Goal: Task Accomplishment & Management: Manage account settings

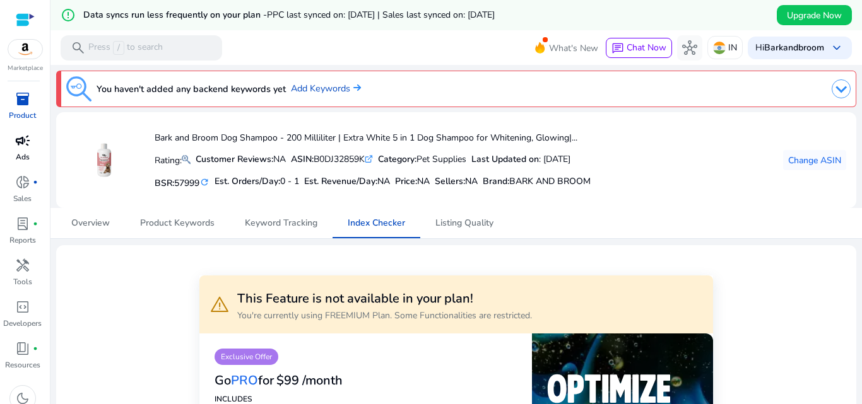
click at [19, 153] on p "Ads" at bounding box center [23, 156] width 14 height 11
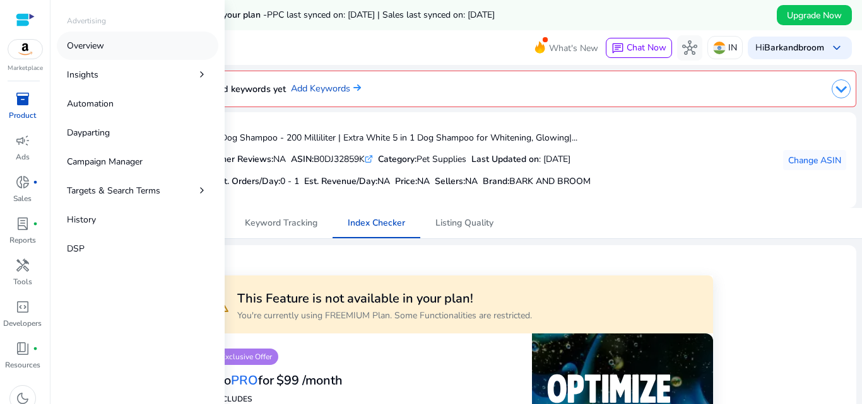
click at [93, 42] on p "Overview" at bounding box center [85, 45] width 37 height 13
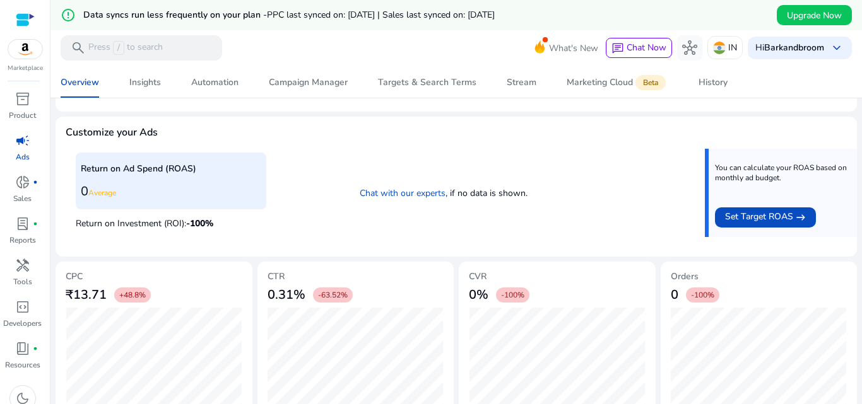
scroll to position [508, 0]
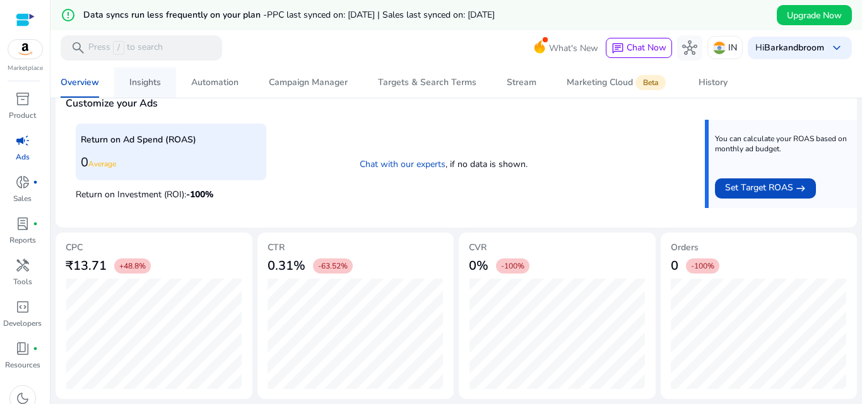
click at [136, 79] on div "Insights" at bounding box center [145, 82] width 32 height 9
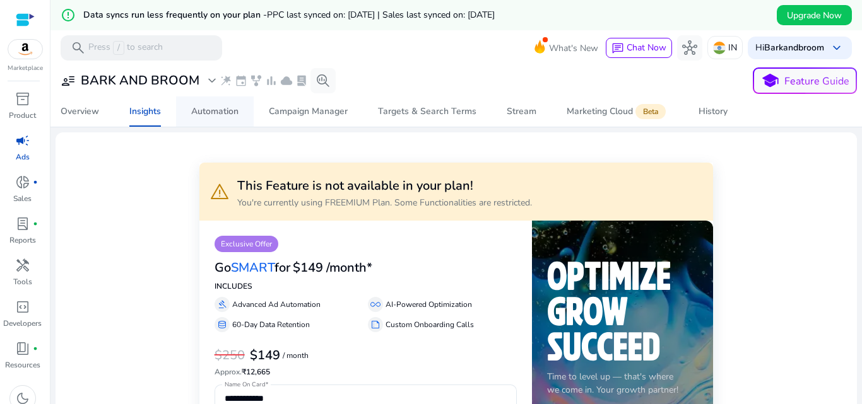
click at [227, 108] on div "Automation" at bounding box center [214, 111] width 47 height 9
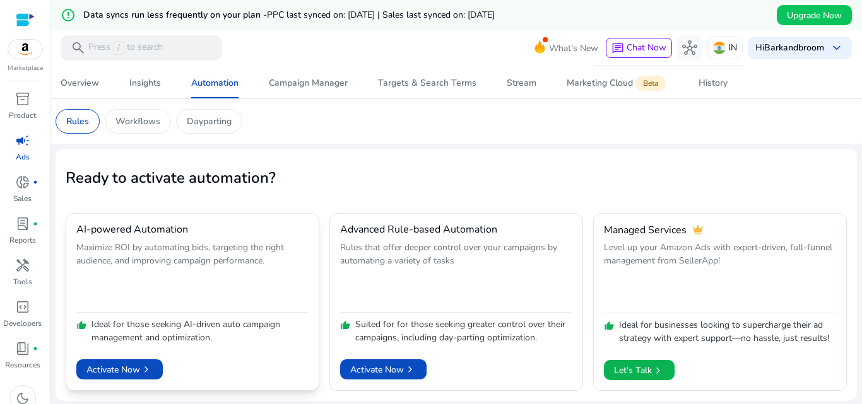
scroll to position [30, 0]
click at [122, 367] on span "Activate Now chevron_right" at bounding box center [119, 369] width 66 height 13
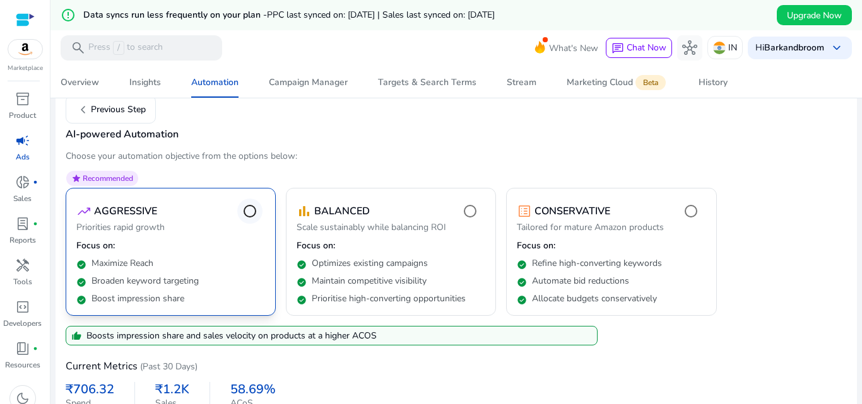
scroll to position [158, 0]
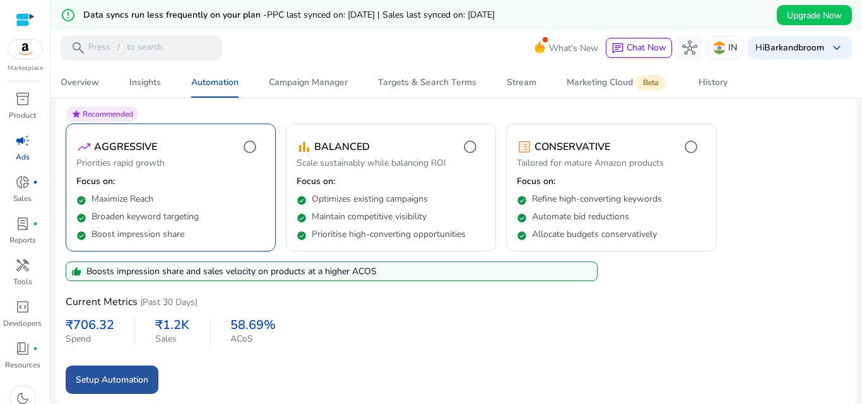
click at [114, 384] on span "Setup Automation" at bounding box center [112, 379] width 73 height 13
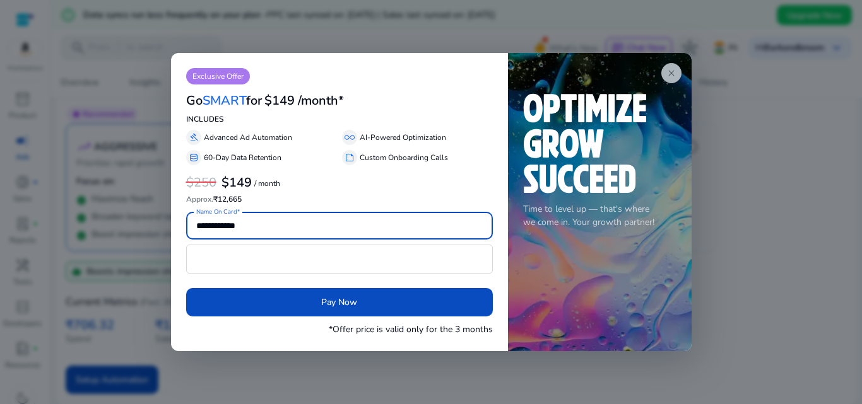
click at [671, 66] on app-icon "close" at bounding box center [671, 73] width 20 height 20
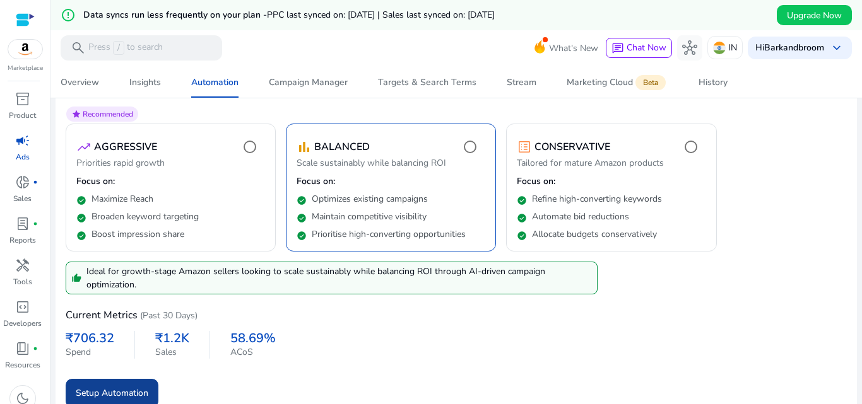
click at [123, 395] on span "Setup Automation" at bounding box center [112, 393] width 73 height 13
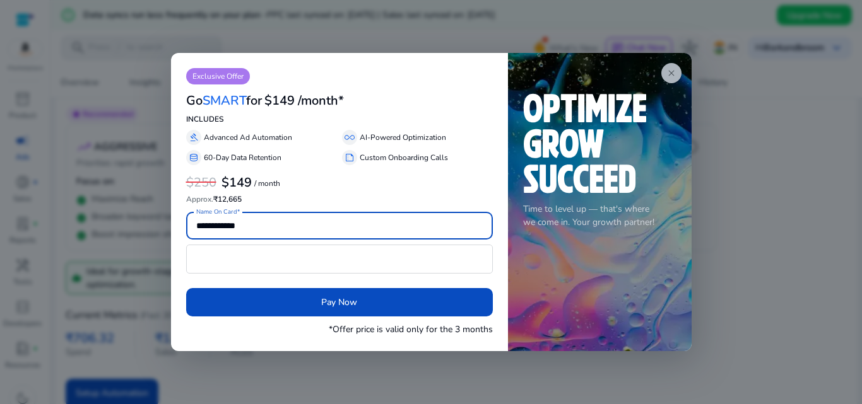
click at [674, 73] on span "close" at bounding box center [671, 73] width 10 height 10
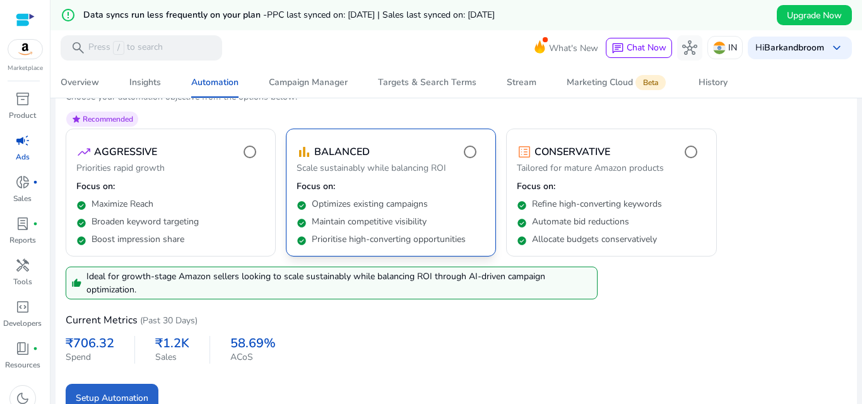
click at [385, 228] on div "check_circle Prioritise high-converting opportunities" at bounding box center [390, 237] width 189 height 18
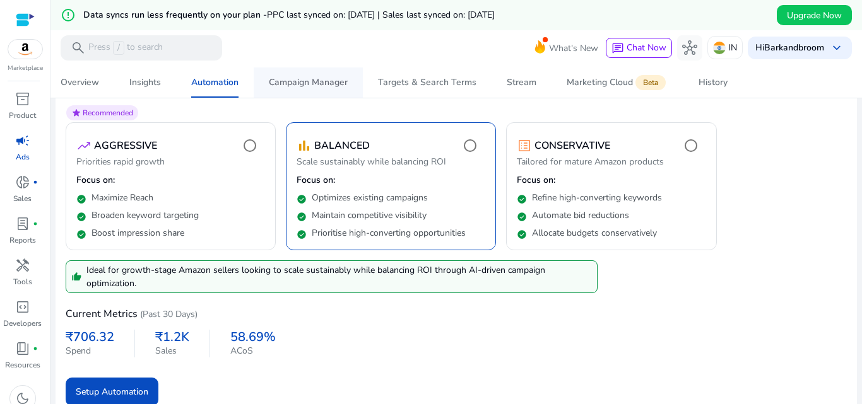
click at [307, 80] on div "Campaign Manager" at bounding box center [308, 82] width 79 height 9
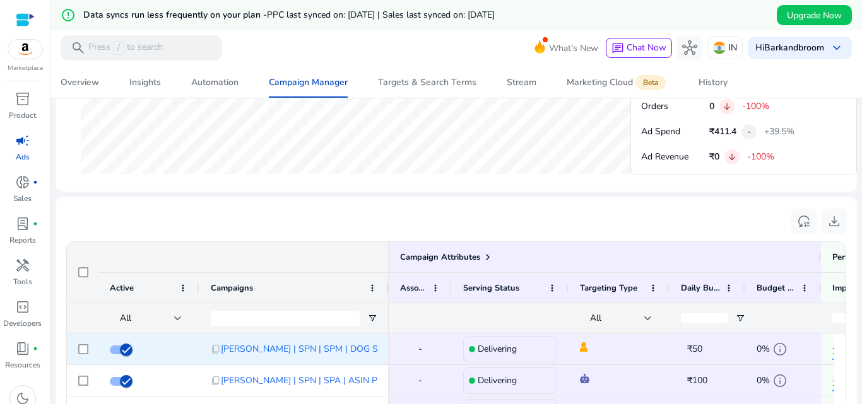
scroll to position [790, 0]
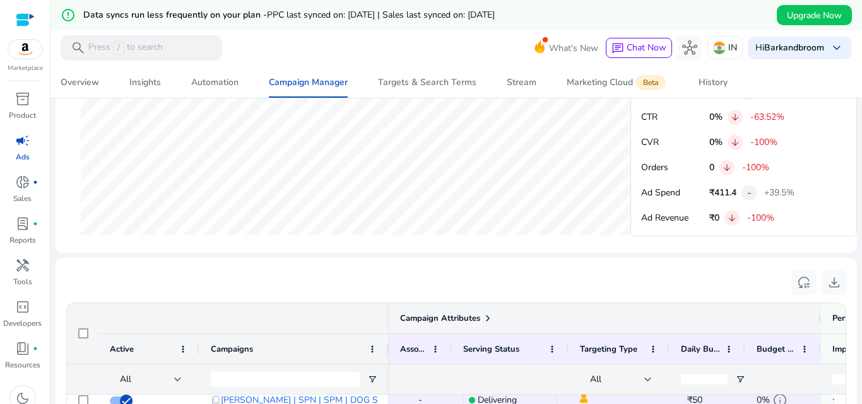
scroll to position [0, 0]
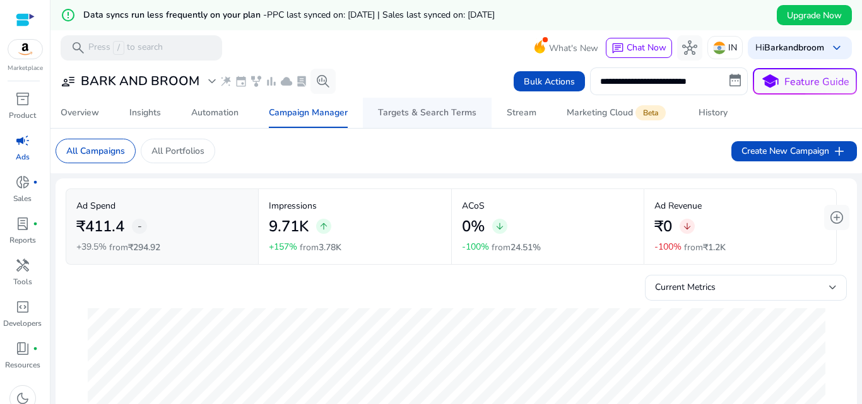
click at [396, 115] on div "Targets & Search Terms" at bounding box center [427, 112] width 98 height 9
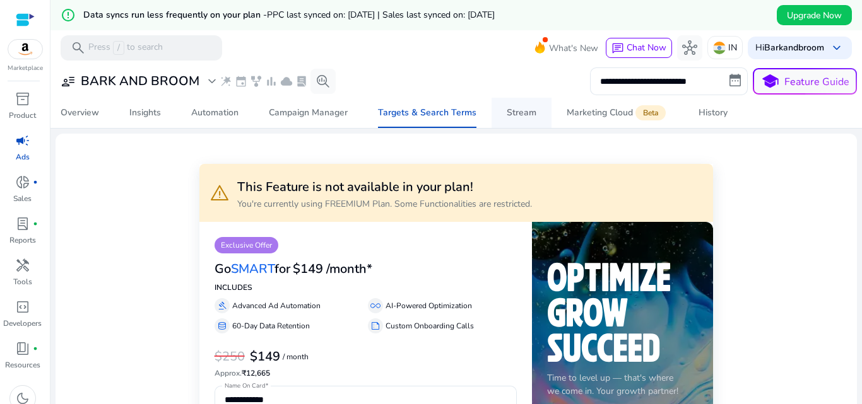
click at [517, 108] on div "Stream" at bounding box center [522, 112] width 30 height 9
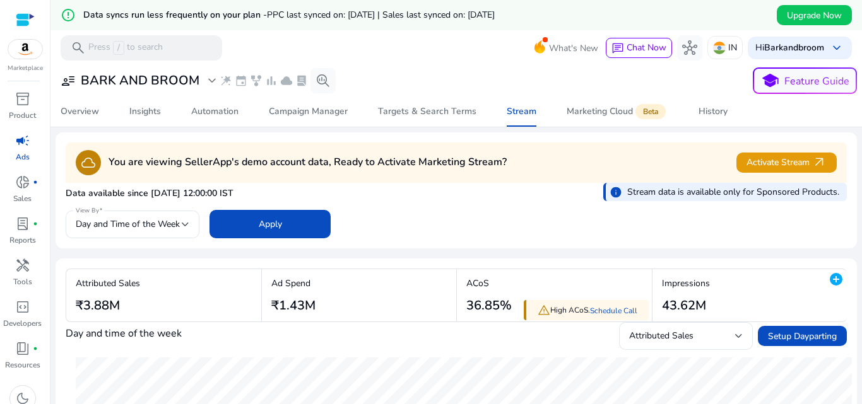
scroll to position [23, 0]
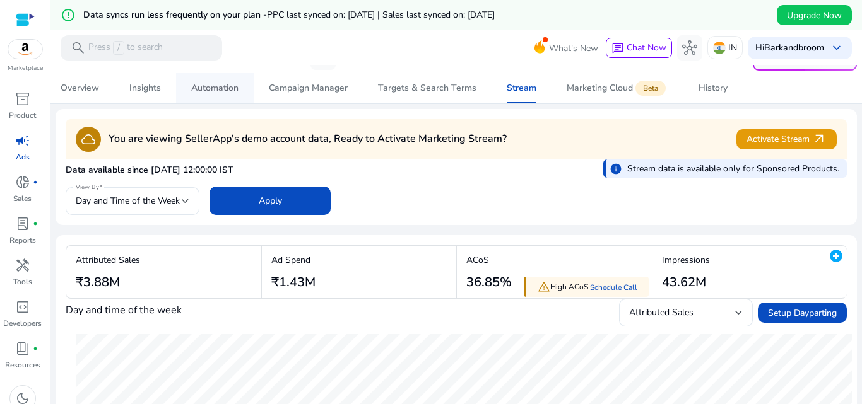
click at [213, 89] on div "Automation" at bounding box center [214, 88] width 47 height 9
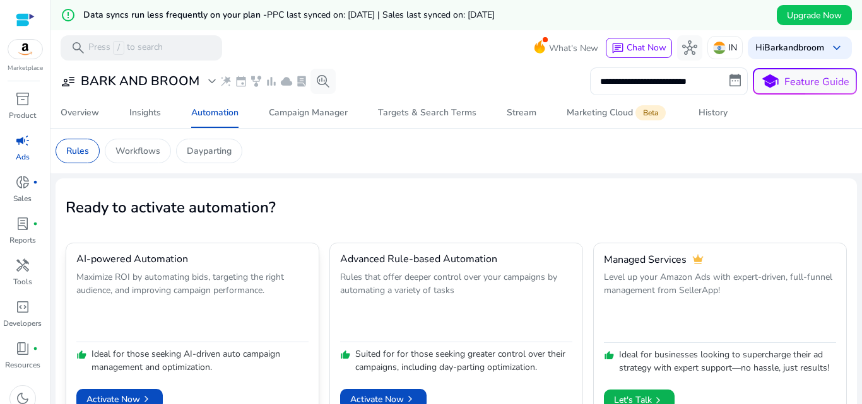
scroll to position [30, 0]
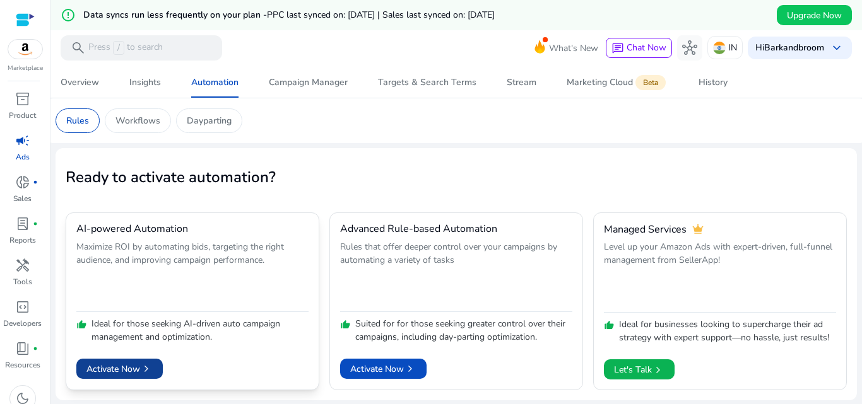
click at [139, 368] on span "Activate Now chevron_right" at bounding box center [119, 369] width 66 height 13
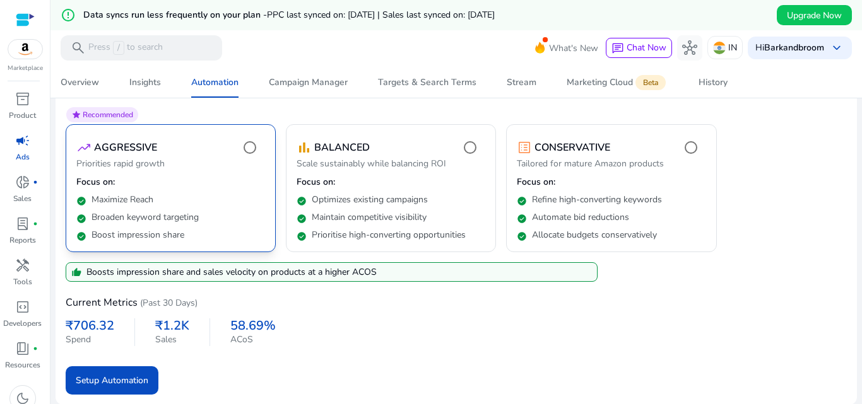
scroll to position [156, 0]
click at [153, 380] on span "submit" at bounding box center [112, 381] width 93 height 30
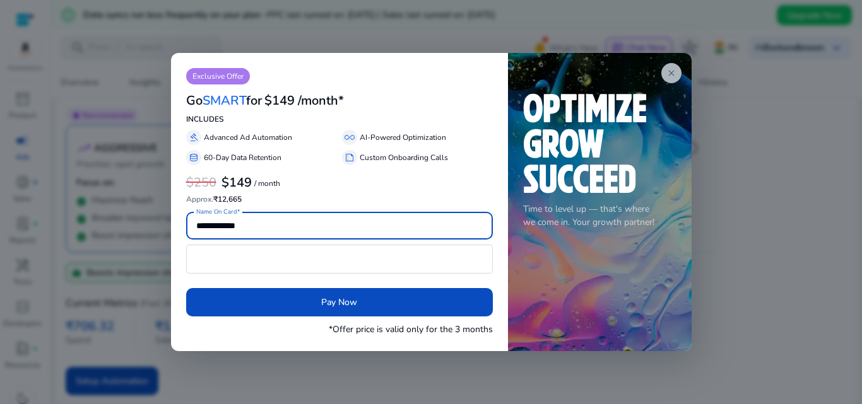
click at [677, 69] on app-icon "close" at bounding box center [671, 73] width 20 height 20
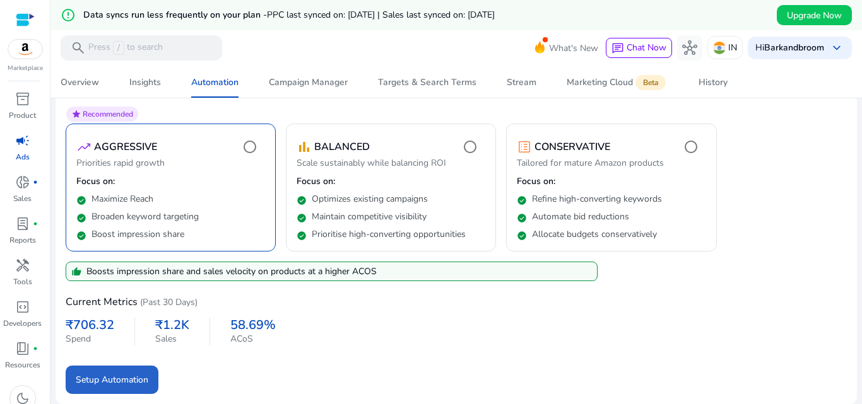
scroll to position [89, 0]
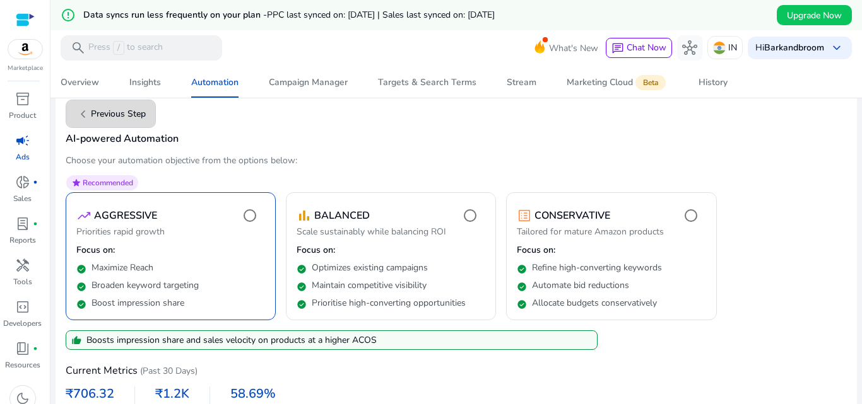
click at [112, 116] on span "chevron_left Previous Step" at bounding box center [111, 114] width 70 height 15
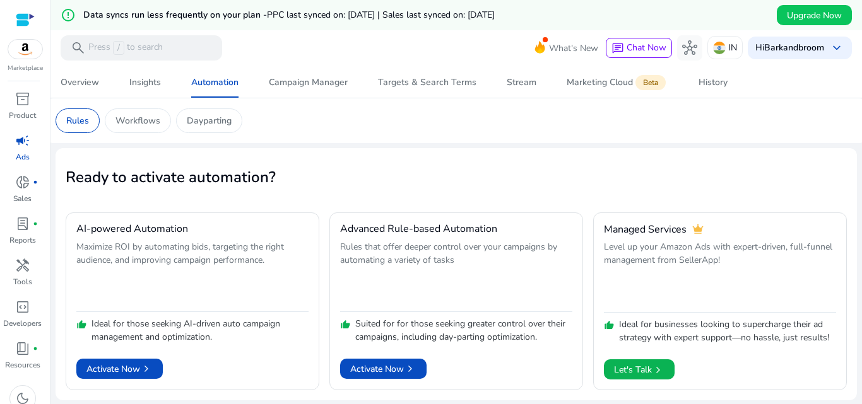
scroll to position [30, 0]
click at [619, 361] on span "Let's Talk chevron_right" at bounding box center [639, 370] width 50 height 21
click at [20, 114] on p "Product" at bounding box center [22, 115] width 27 height 11
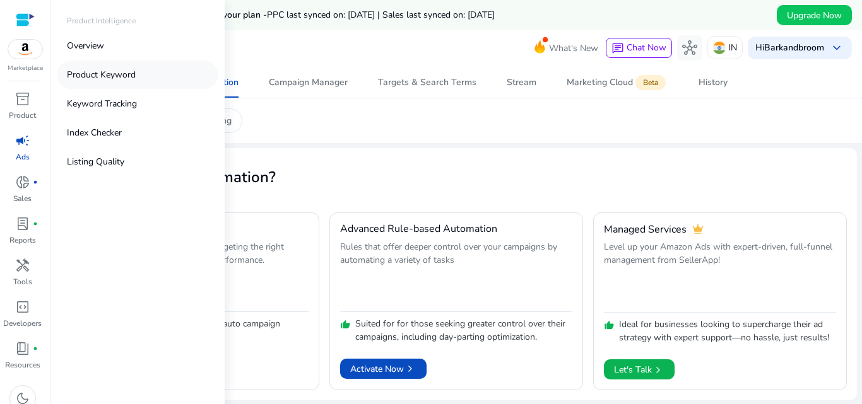
click at [111, 78] on p "Product Keyword" at bounding box center [101, 74] width 69 height 13
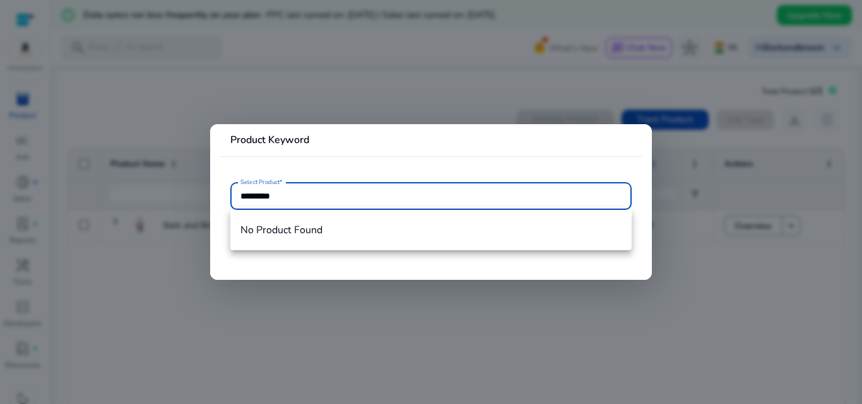
type input "**********"
click at [315, 307] on div at bounding box center [431, 202] width 862 height 404
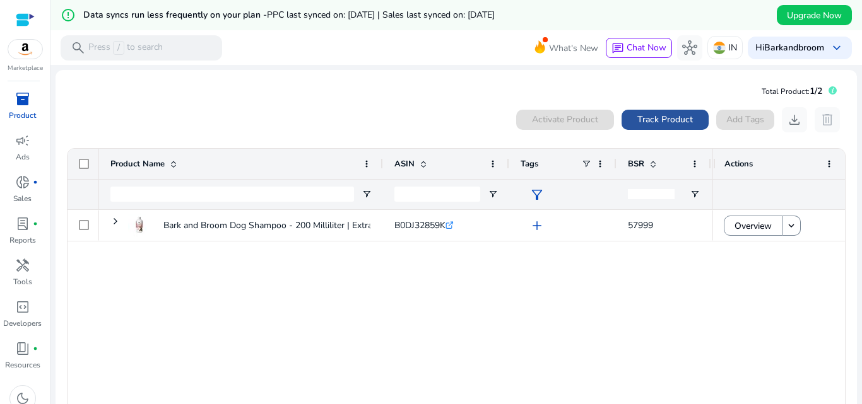
click at [645, 115] on span "Track Product" at bounding box center [665, 119] width 56 height 13
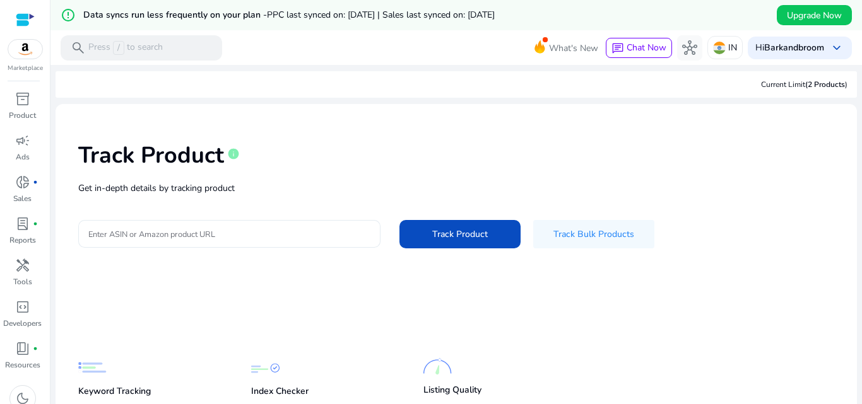
click at [240, 237] on input "Enter ASIN or Amazon product URL" at bounding box center [229, 234] width 282 height 14
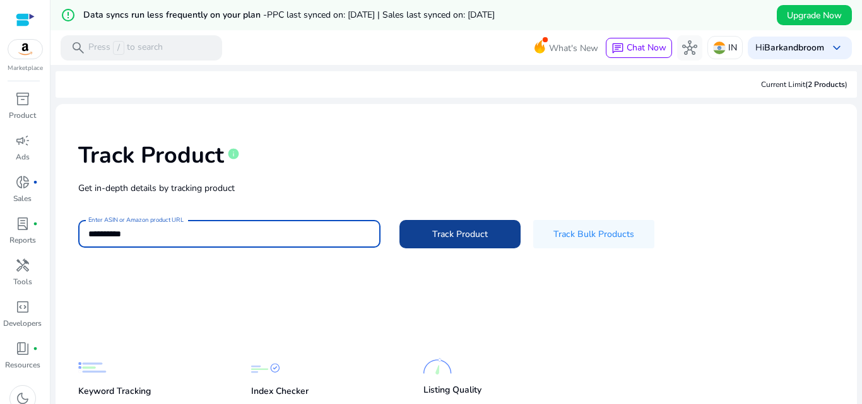
type input "**********"
click at [436, 235] on span "Track Product" at bounding box center [460, 234] width 56 height 13
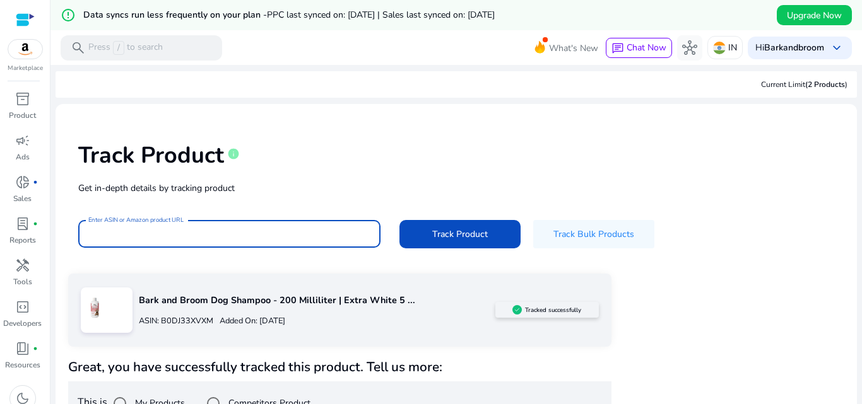
click at [241, 238] on input "Enter ASIN or Amazon product URL" at bounding box center [229, 234] width 282 height 14
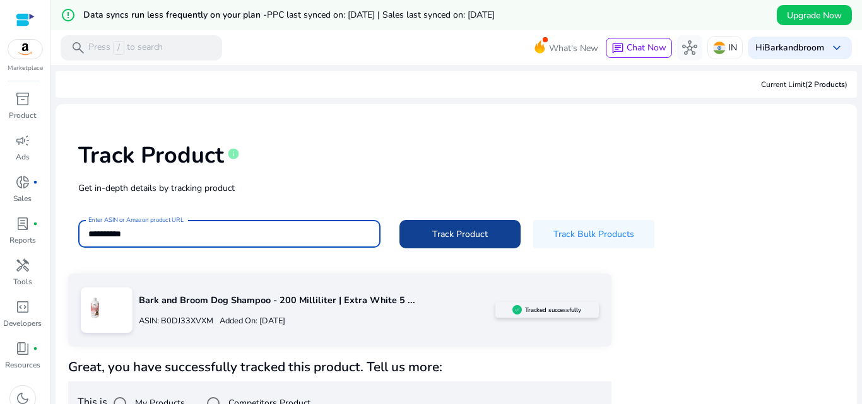
type input "**********"
click at [416, 233] on span at bounding box center [459, 234] width 121 height 30
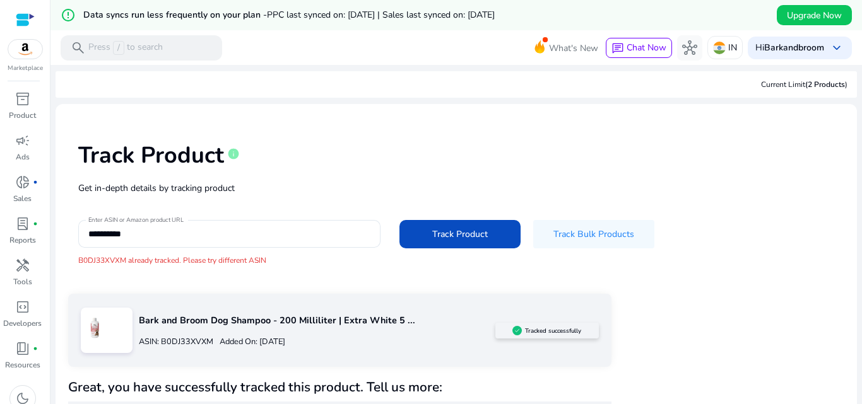
scroll to position [51, 0]
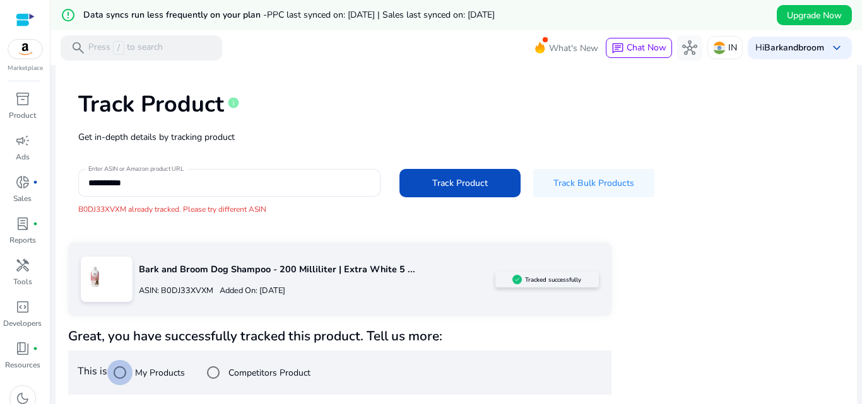
click at [206, 259] on div "Bark and Broom Dog Shampoo - 200 Milliliter | Extra White 5 ... ASIN: B0DJ33XVX…" at bounding box center [313, 279] width 363 height 48
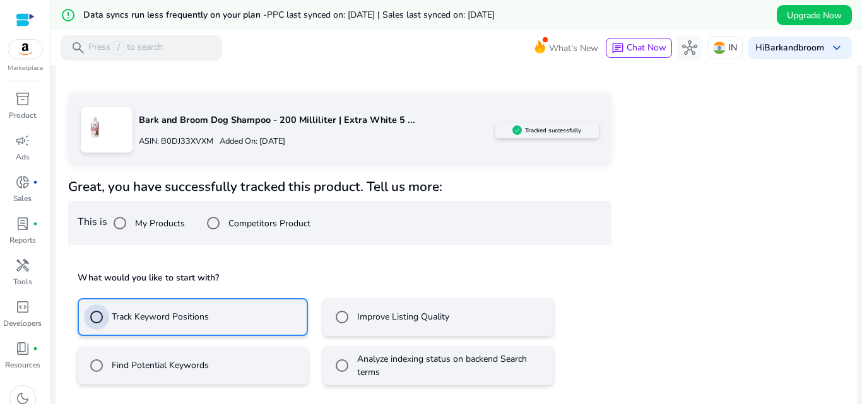
scroll to position [257, 0]
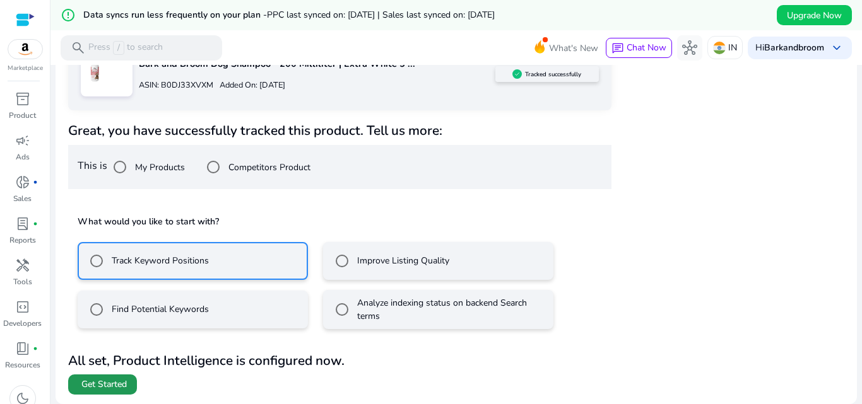
click at [98, 386] on span "Get Started" at bounding box center [103, 384] width 45 height 13
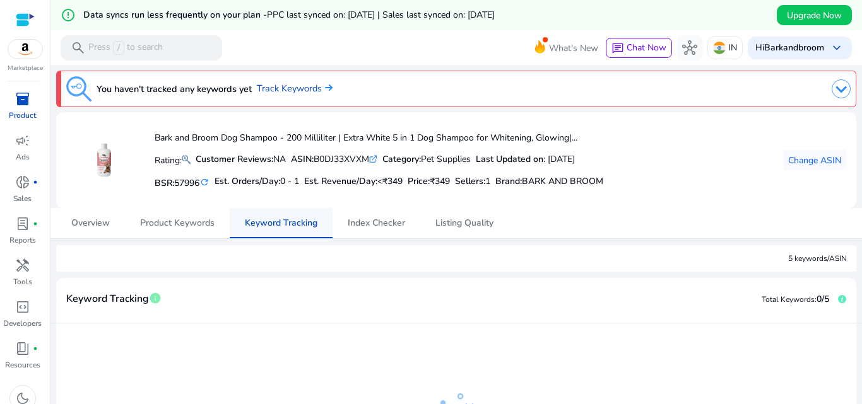
scroll to position [127, 0]
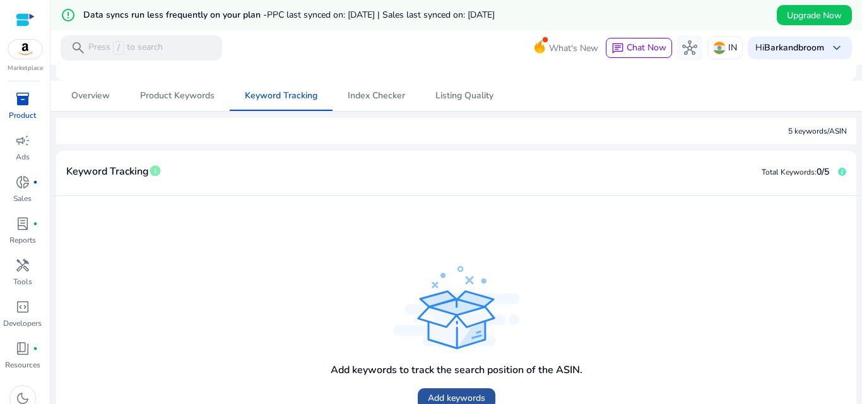
click at [436, 392] on span "Add keywords" at bounding box center [456, 398] width 57 height 13
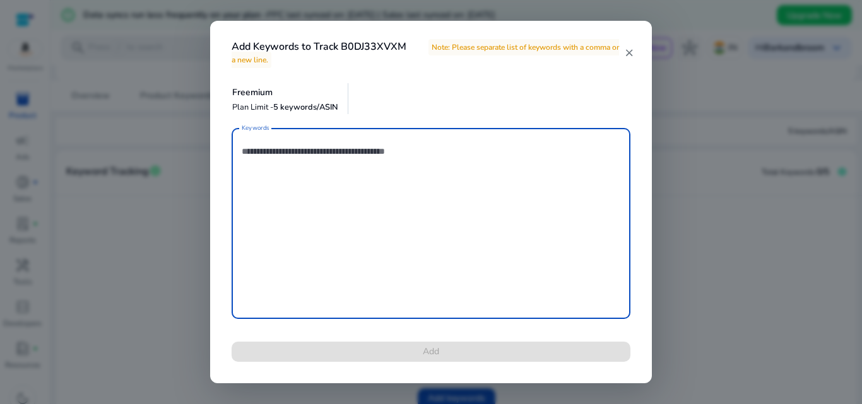
click at [632, 51] on mat-icon "close" at bounding box center [629, 52] width 10 height 11
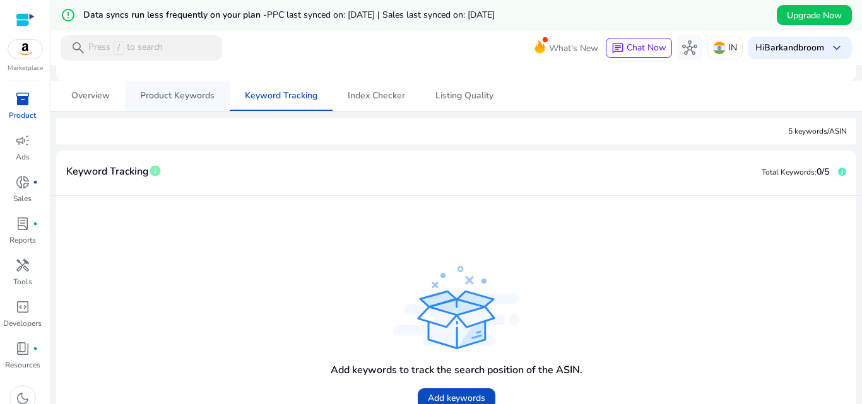
click at [182, 102] on span "Product Keywords" at bounding box center [177, 96] width 74 height 30
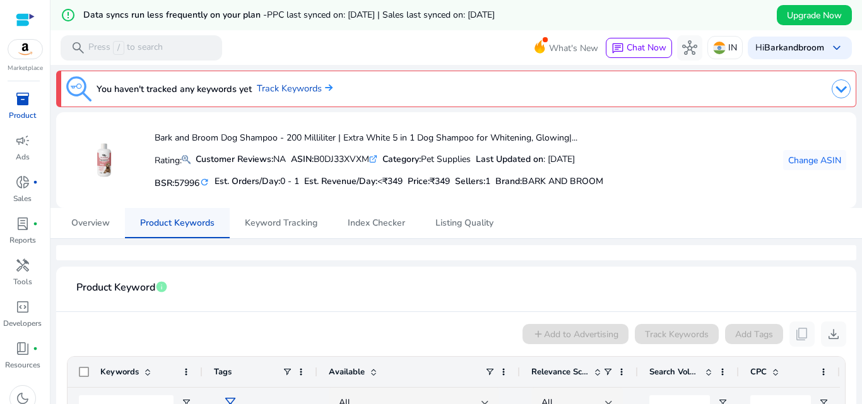
scroll to position [170, 0]
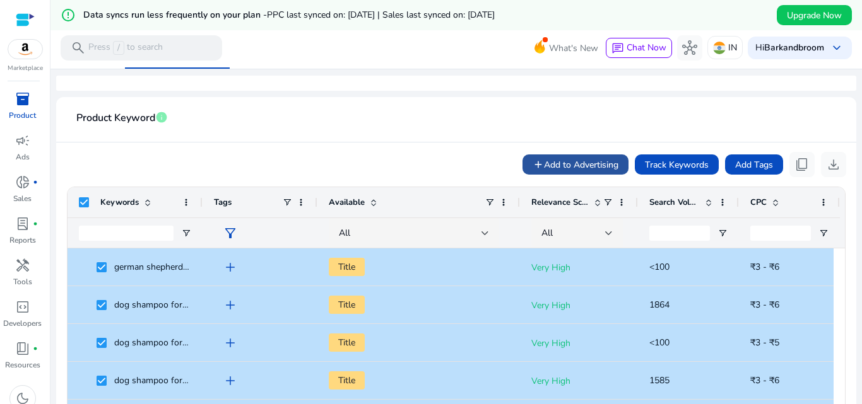
click at [587, 165] on span "Add to Advertising" at bounding box center [581, 164] width 74 height 13
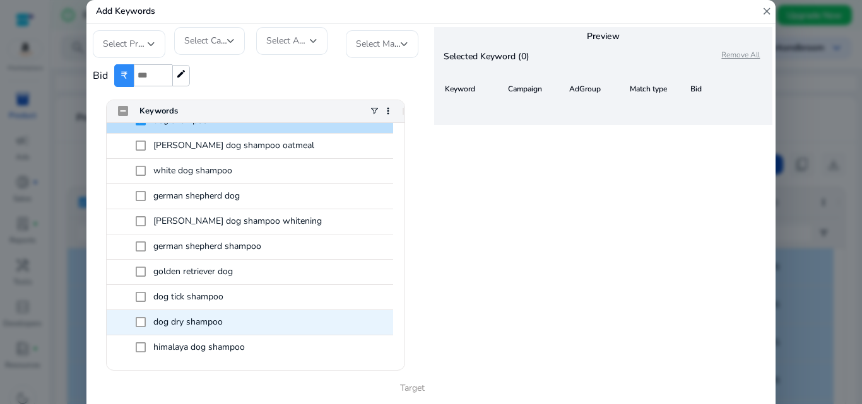
scroll to position [261, 0]
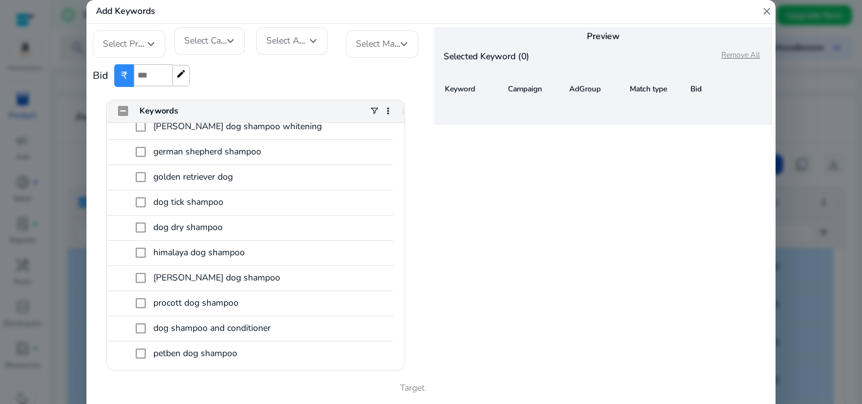
click at [127, 40] on span "Select Profile" at bounding box center [129, 44] width 52 height 12
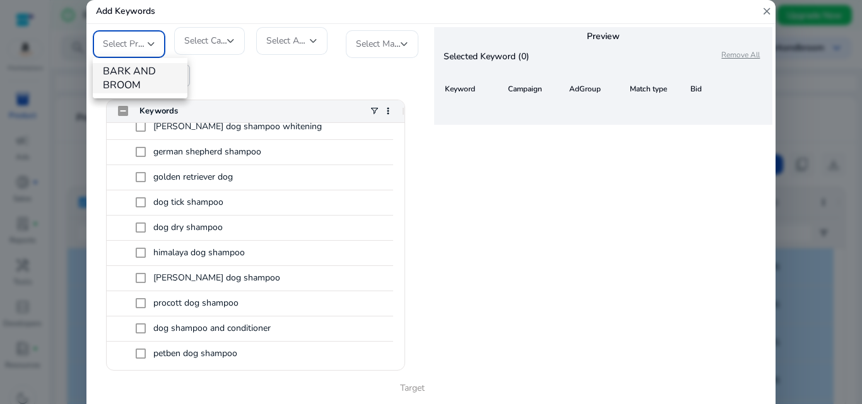
click at [129, 71] on span "BARK AND BROOM" at bounding box center [140, 78] width 74 height 28
click at [185, 43] on span "Select Campaign" at bounding box center [217, 41] width 66 height 12
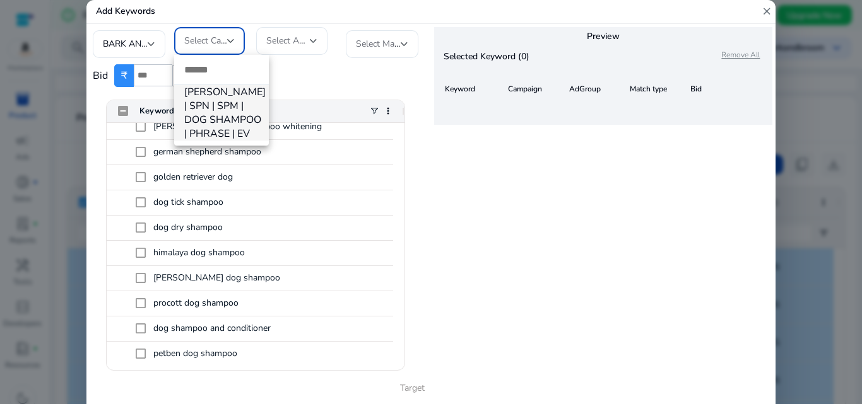
click at [216, 93] on span "[PERSON_NAME] | SPN | SPM | DOG SHAMPOO | PHRASE | EV" at bounding box center [221, 113] width 74 height 56
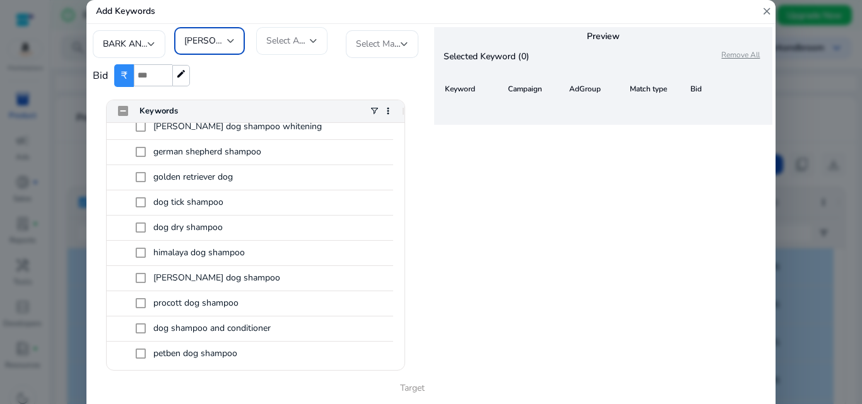
click at [296, 42] on span "Select AdGroup" at bounding box center [297, 41] width 62 height 12
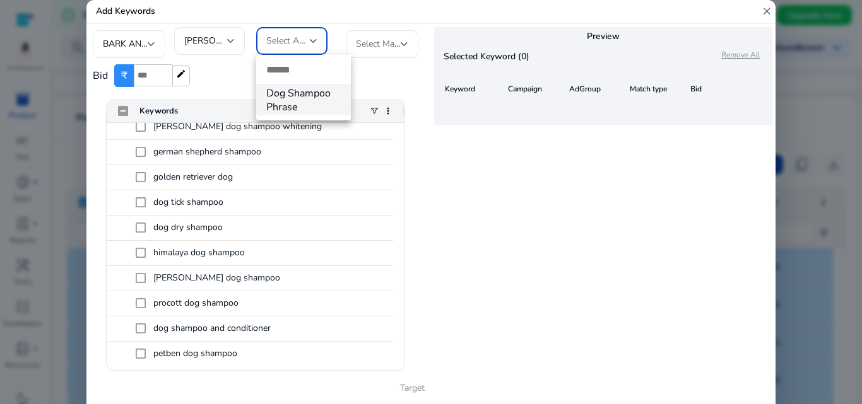
click at [290, 92] on span "Dog Shampoo Phrase" at bounding box center [303, 100] width 74 height 28
click at [364, 47] on span "Select Match Type" at bounding box center [391, 44] width 71 height 12
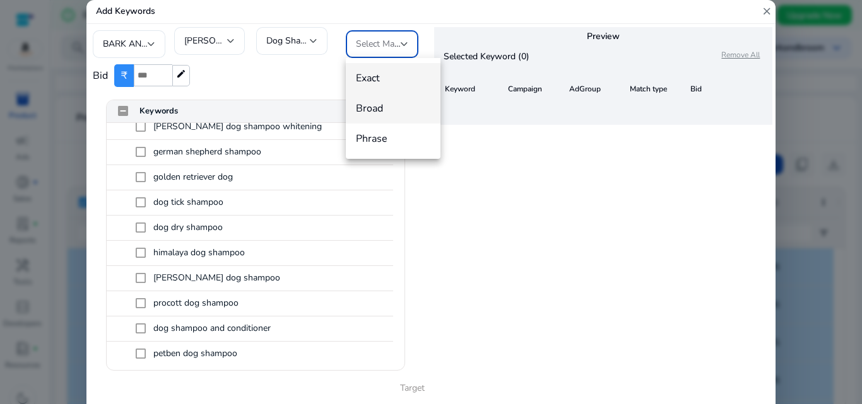
click at [373, 111] on span "Broad" at bounding box center [393, 109] width 74 height 14
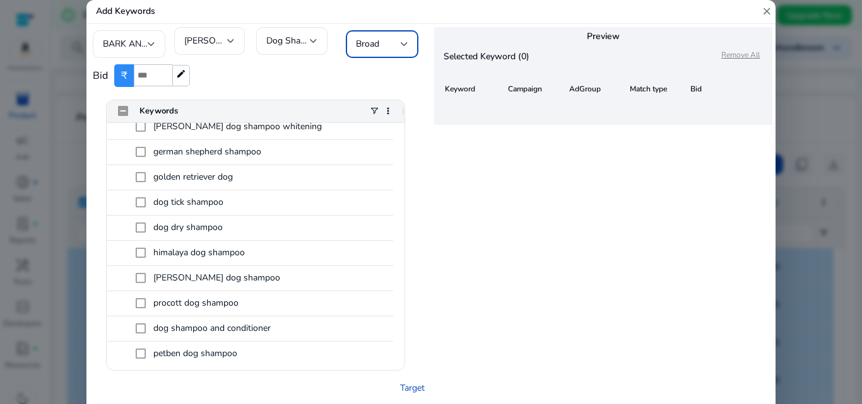
click at [141, 67] on input "number" at bounding box center [153, 75] width 38 height 22
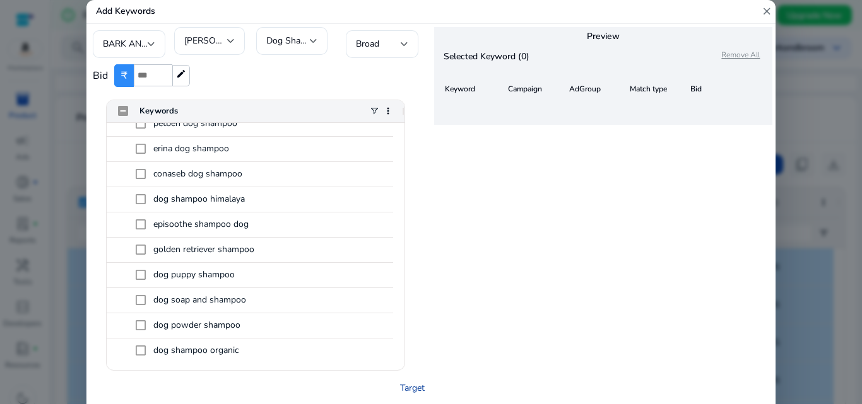
type input "*"
click at [412, 387] on link "Target" at bounding box center [412, 388] width 25 height 13
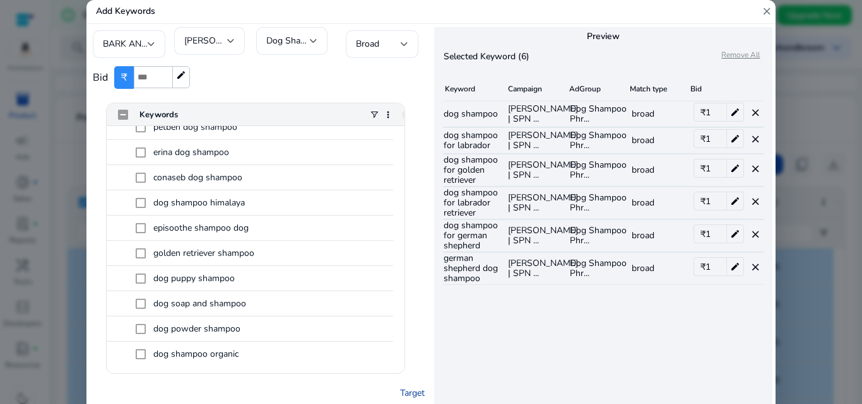
click at [408, 394] on link "Target" at bounding box center [412, 393] width 25 height 13
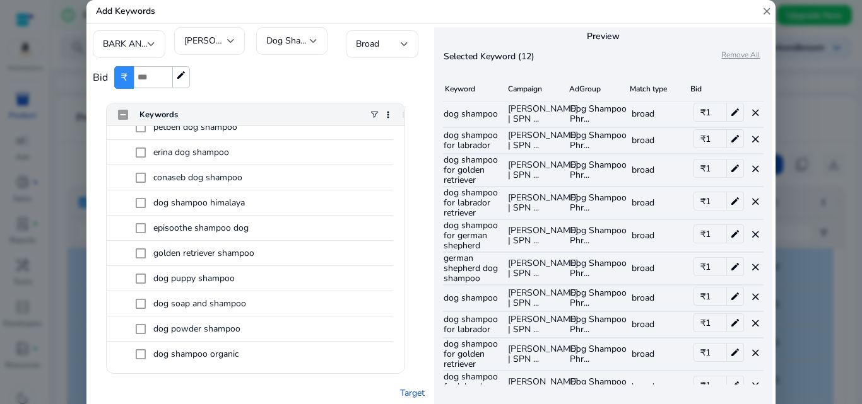
click at [747, 52] on p "Remove All" at bounding box center [746, 56] width 51 height 13
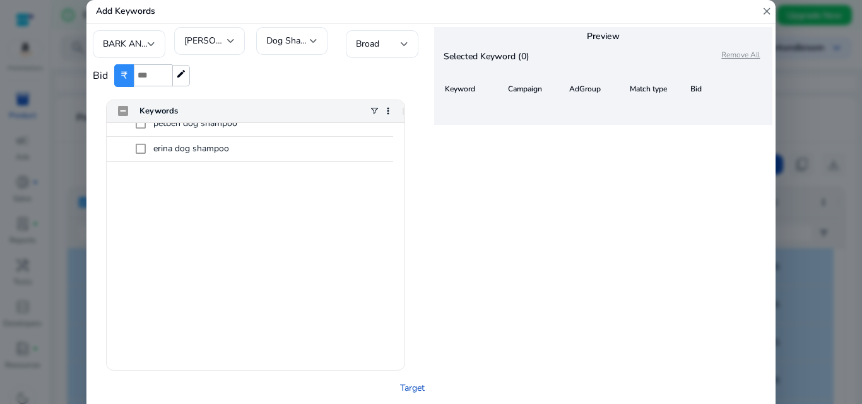
scroll to position [0, 0]
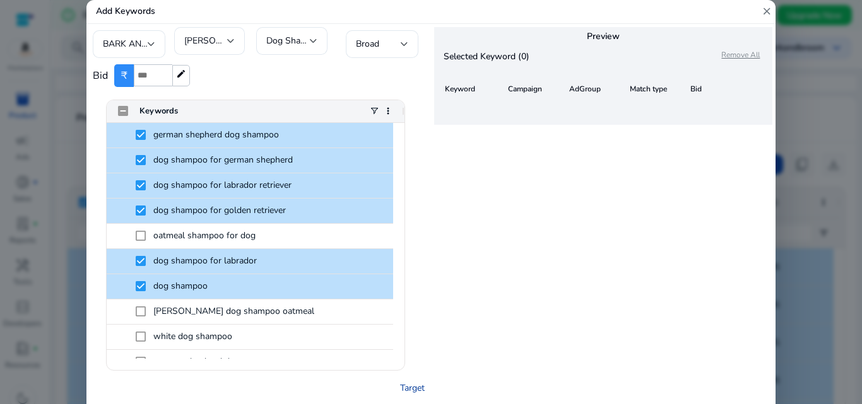
click at [413, 391] on link "Target" at bounding box center [412, 388] width 25 height 13
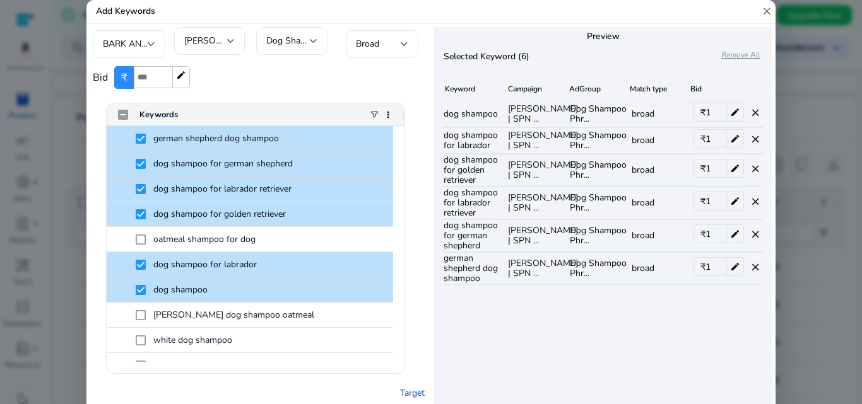
click at [766, 7] on mat-icon "close" at bounding box center [766, 11] width 11 height 23
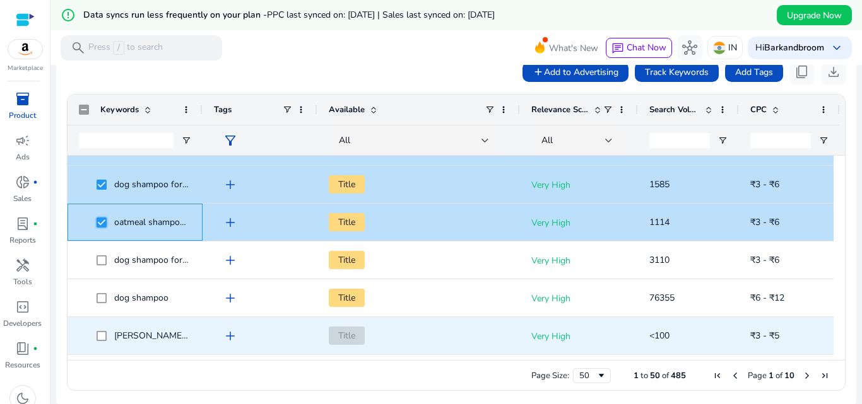
scroll to position [103, 0]
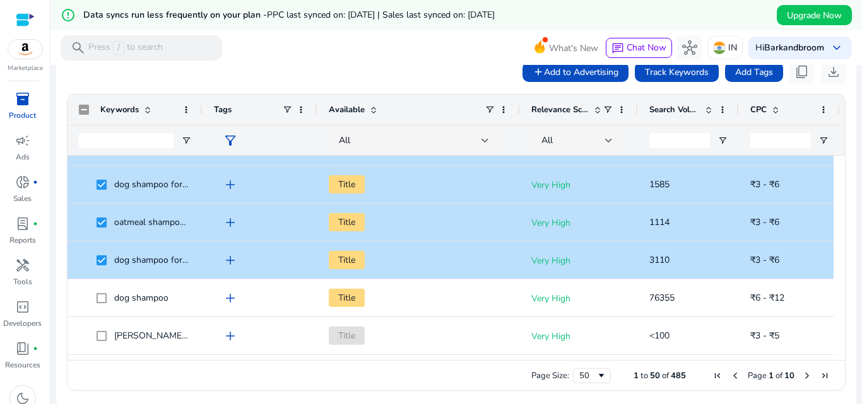
click at [760, 66] on div at bounding box center [455, 66] width 811 height 3
click at [753, 73] on span "Add Tags" at bounding box center [754, 72] width 38 height 13
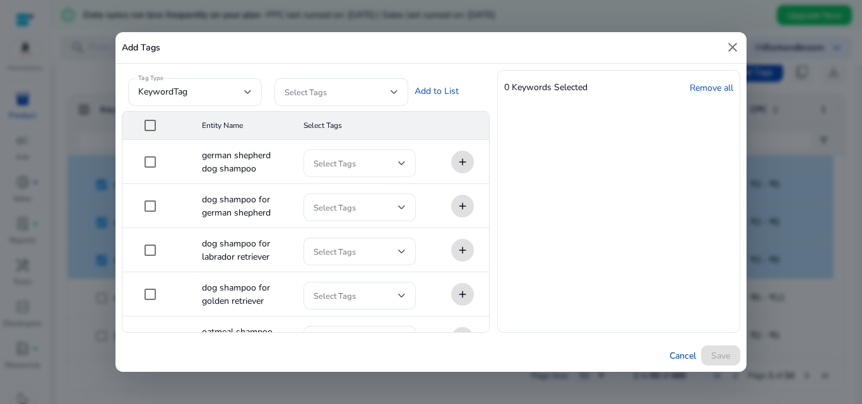
click at [361, 167] on span at bounding box center [355, 163] width 85 height 14
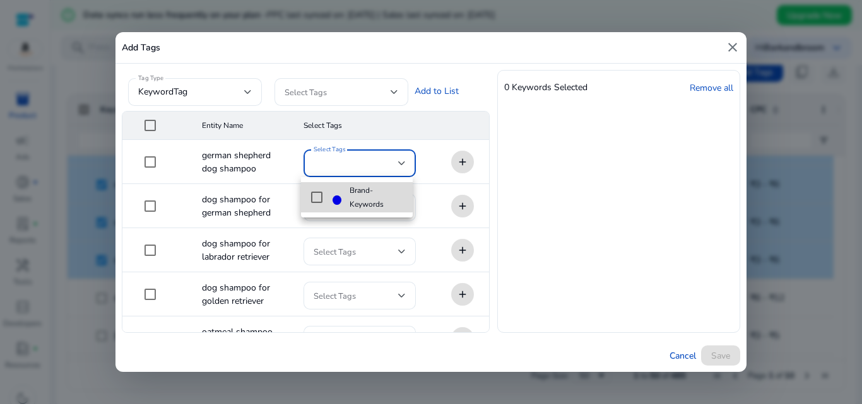
click at [356, 193] on span "Brand-Keywords" at bounding box center [375, 198] width 53 height 28
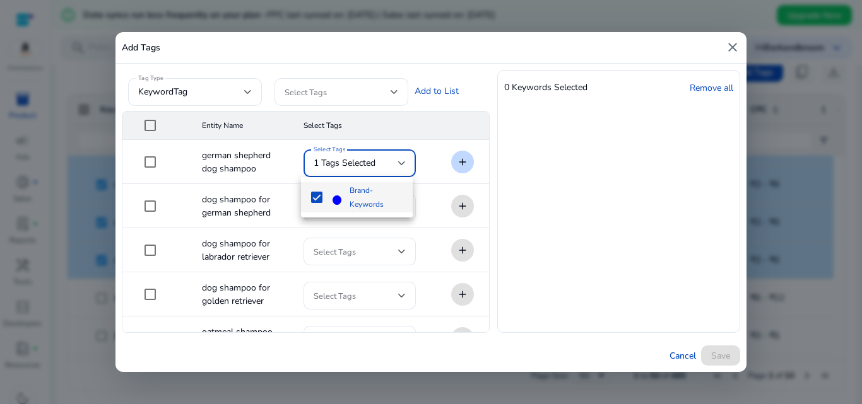
click at [433, 160] on div at bounding box center [431, 202] width 862 height 404
click at [433, 160] on mat-cell "add" at bounding box center [457, 162] width 63 height 44
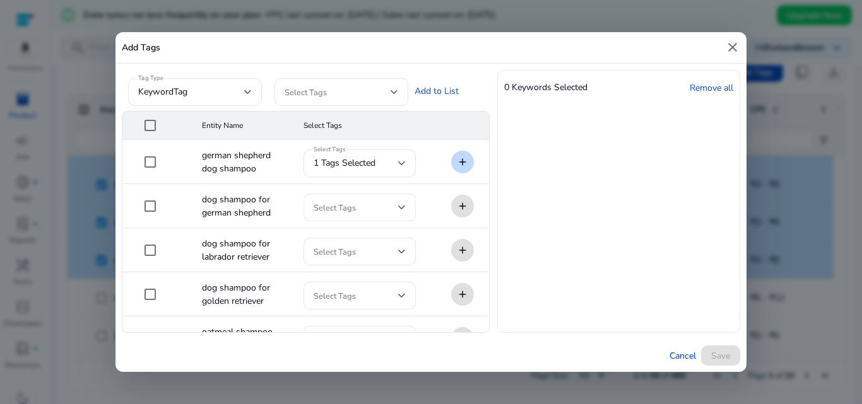
click at [361, 208] on span at bounding box center [355, 208] width 85 height 14
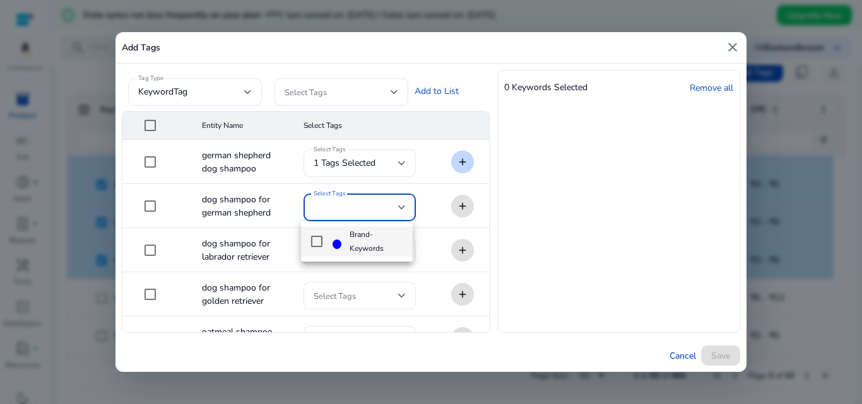
click at [353, 233] on span "Brand-Keywords" at bounding box center [375, 242] width 53 height 28
click at [415, 157] on div at bounding box center [431, 202] width 862 height 404
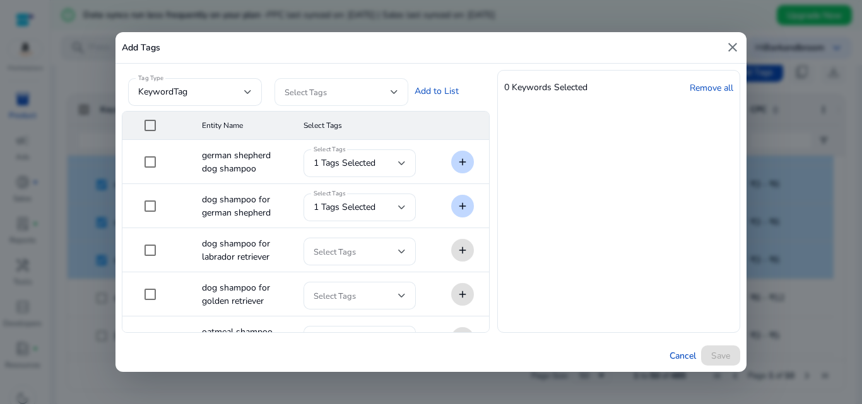
click at [363, 91] on span at bounding box center [337, 92] width 106 height 14
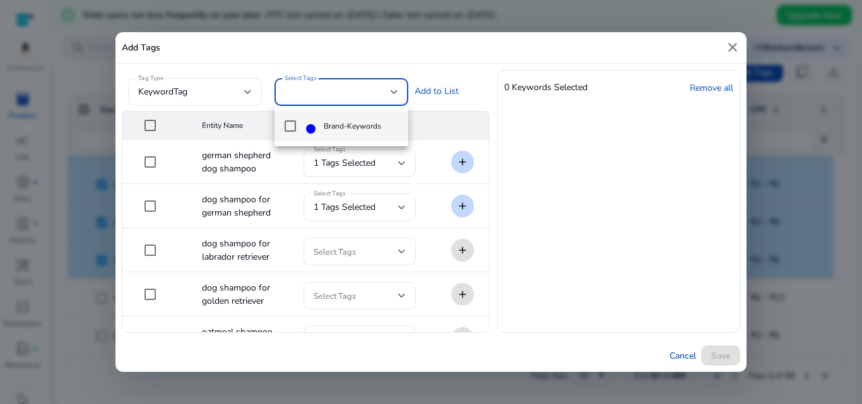
click at [348, 120] on span "Brand-Keywords" at bounding box center [352, 126] width 57 height 14
click at [462, 118] on div at bounding box center [431, 202] width 862 height 404
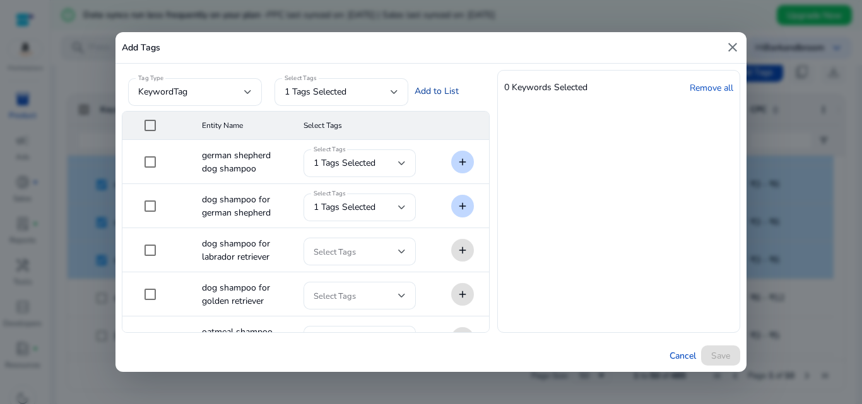
click at [444, 94] on link "Add to List" at bounding box center [436, 91] width 44 height 13
click at [419, 91] on link "Add to List" at bounding box center [436, 91] width 44 height 13
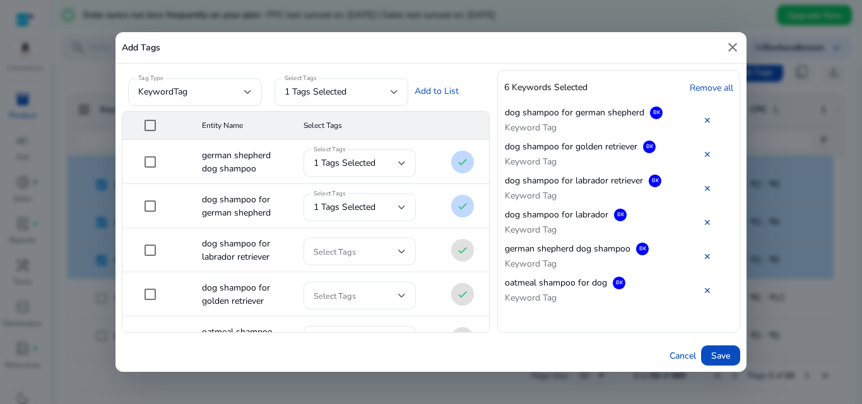
scroll to position [73, 0]
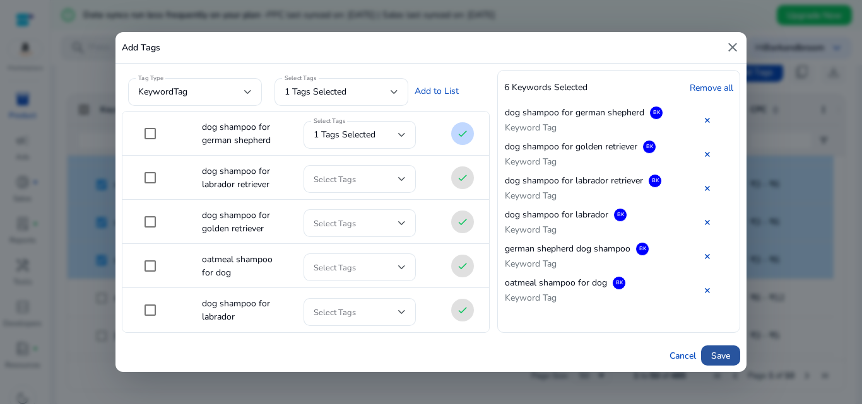
click at [714, 354] on span "Save" at bounding box center [720, 355] width 19 height 13
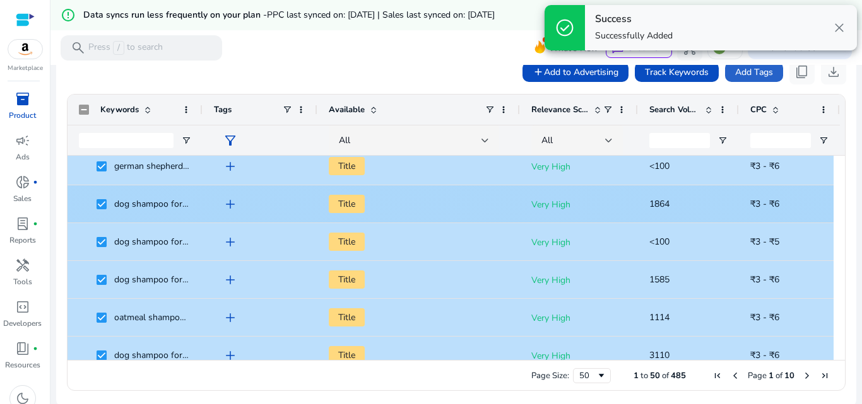
scroll to position [0, 0]
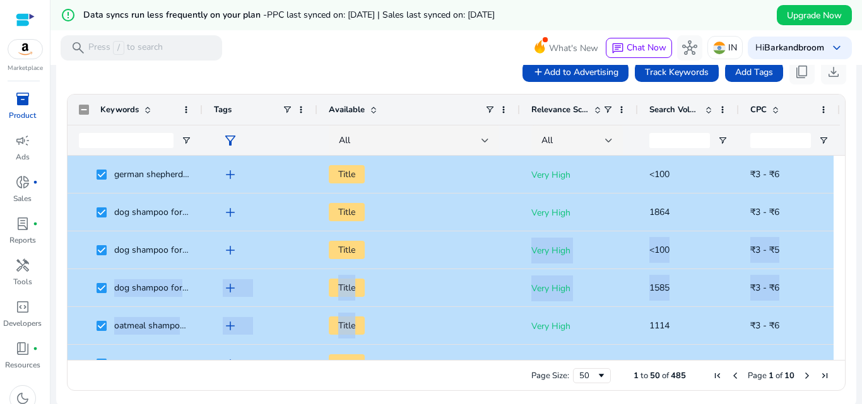
click at [442, 66] on div at bounding box center [455, 66] width 811 height 3
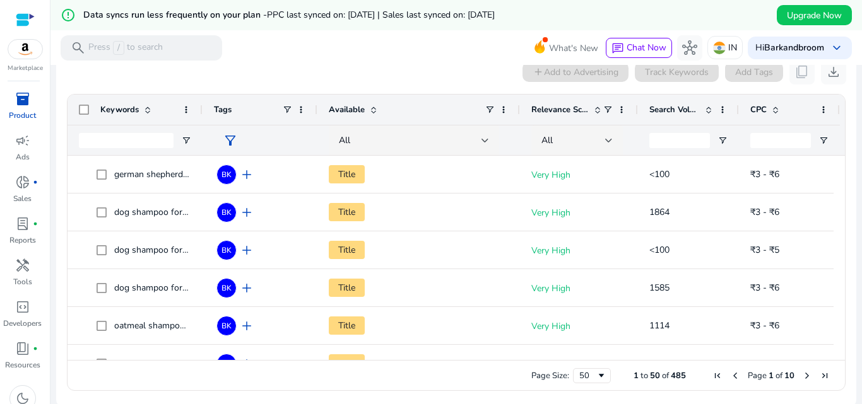
scroll to position [108, 0]
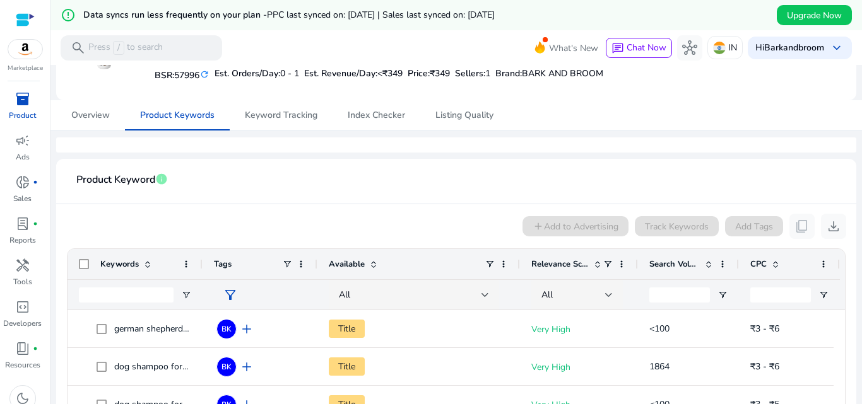
click at [401, 225] on div "add Add to Advertising Track Keywords Add Tags content_copy download" at bounding box center [456, 226] width 780 height 25
click at [303, 115] on span "Keyword Tracking" at bounding box center [281, 115] width 73 height 9
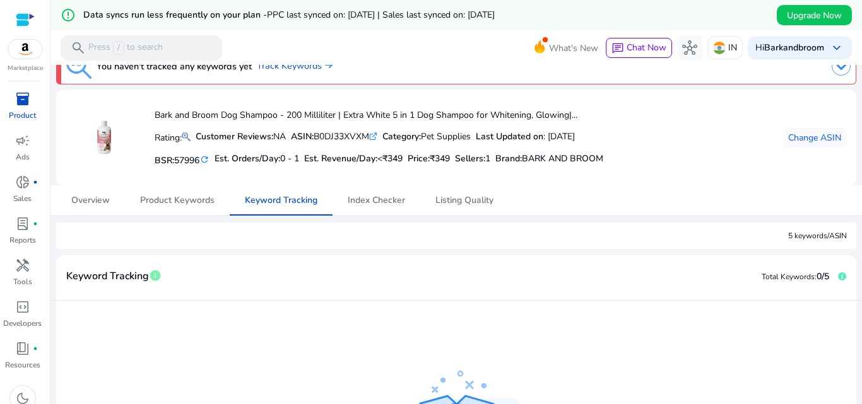
scroll to position [211, 0]
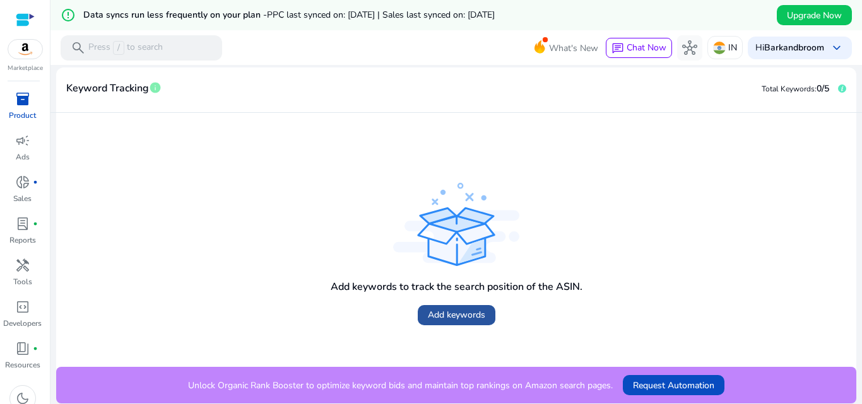
click at [467, 311] on span "Add keywords" at bounding box center [456, 314] width 57 height 13
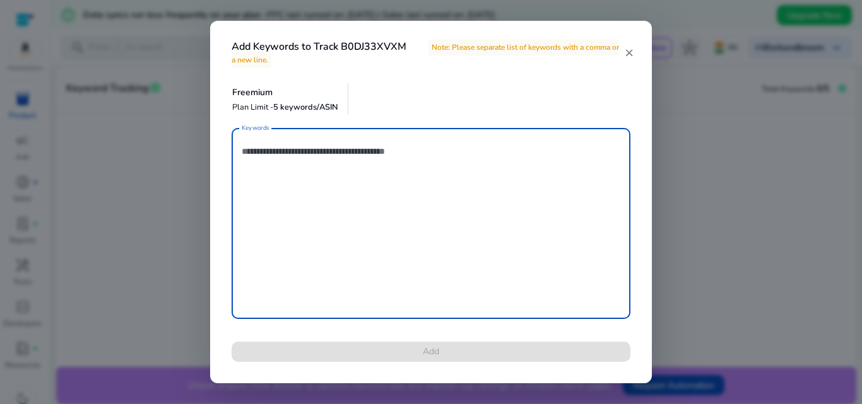
click at [626, 53] on mat-icon "close" at bounding box center [629, 52] width 10 height 11
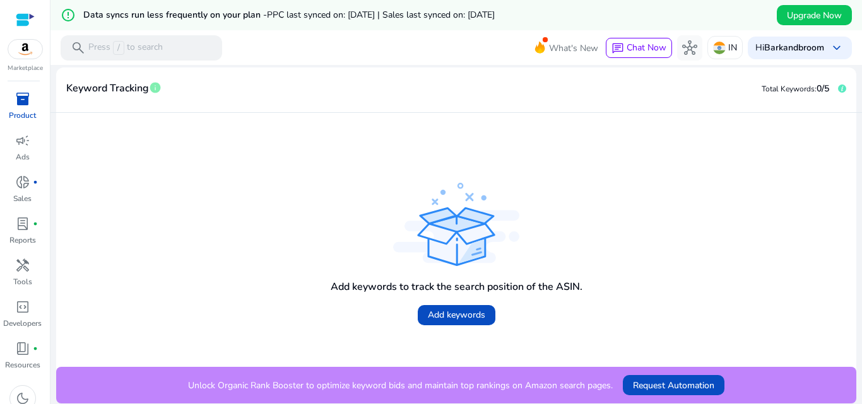
scroll to position [0, 0]
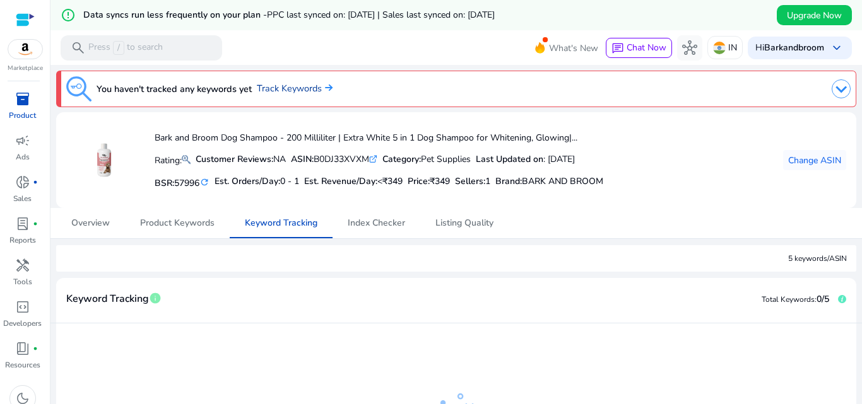
click at [285, 83] on link "Track Keywords" at bounding box center [295, 89] width 76 height 14
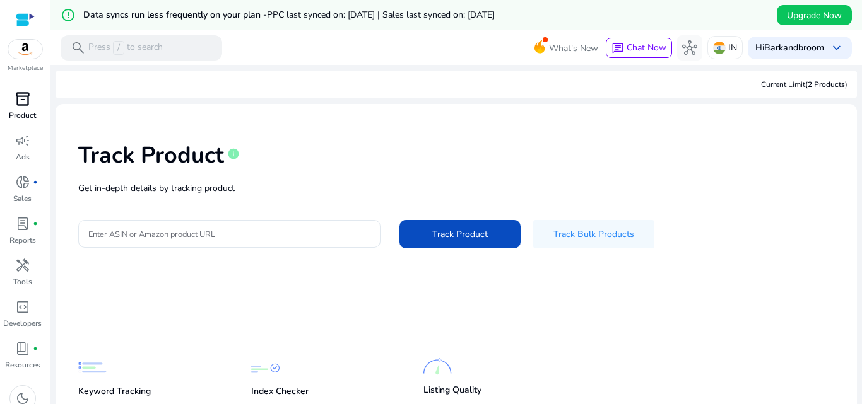
click at [25, 110] on p "Product" at bounding box center [22, 115] width 27 height 11
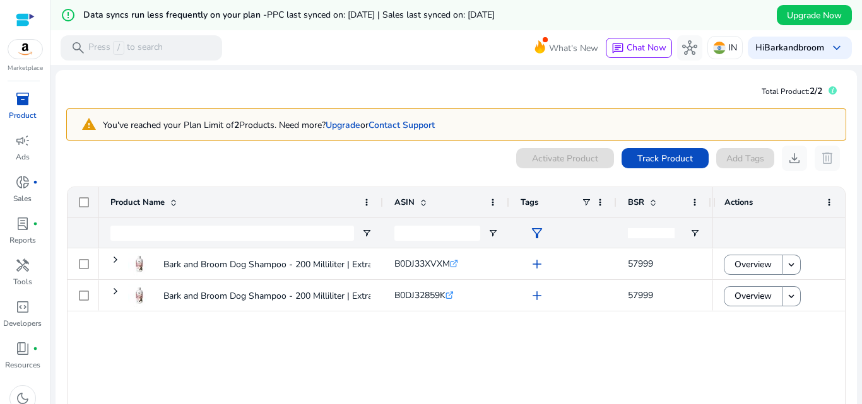
click at [401, 160] on div "0 products selected Activate Product Track Product Add Tags download delete" at bounding box center [456, 158] width 780 height 25
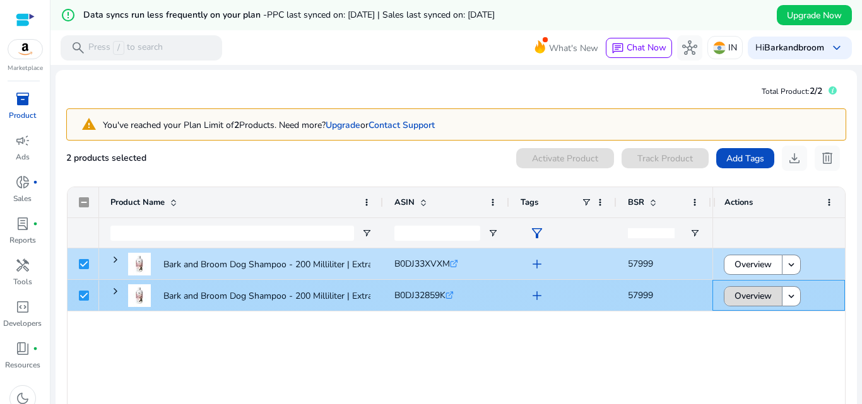
click at [734, 294] on span "Overview" at bounding box center [752, 296] width 37 height 26
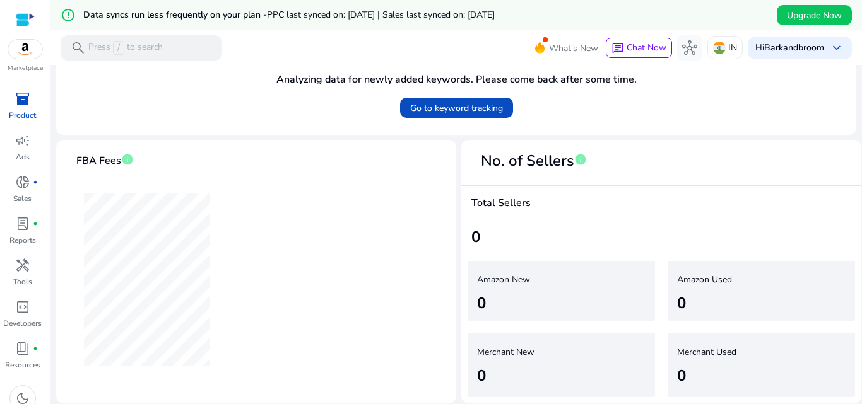
scroll to position [418, 0]
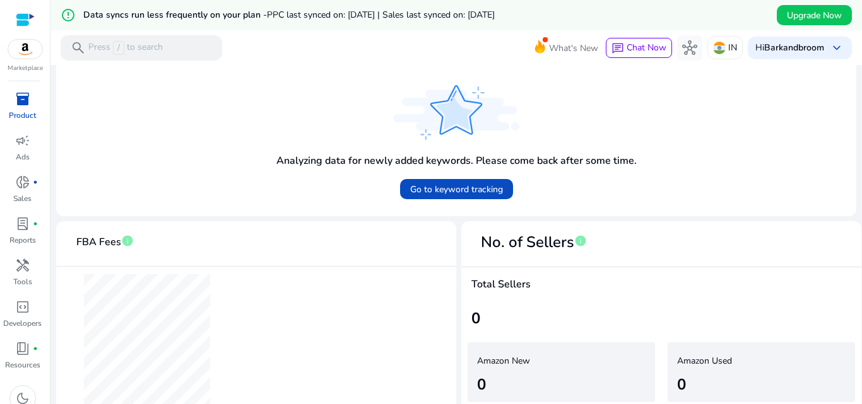
drag, startPoint x: 531, startPoint y: 237, endPoint x: 518, endPoint y: 348, distance: 112.4
click at [518, 348] on mat-card "No. of Sellers info Total Sellers 0 Amazon New 0 Amazon Used 0 Merchant New 0 M…" at bounding box center [661, 353] width 400 height 264
click at [518, 348] on div "Amazon New 0" at bounding box center [560, 373] width 187 height 60
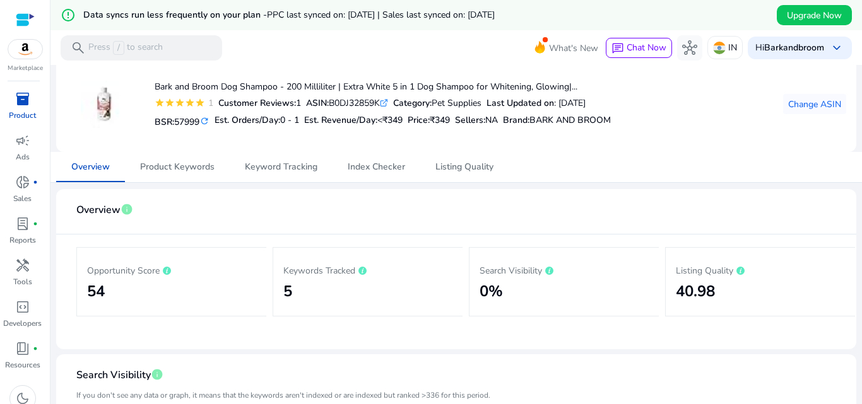
scroll to position [56, 0]
click at [451, 164] on span "Listing Quality" at bounding box center [464, 167] width 58 height 9
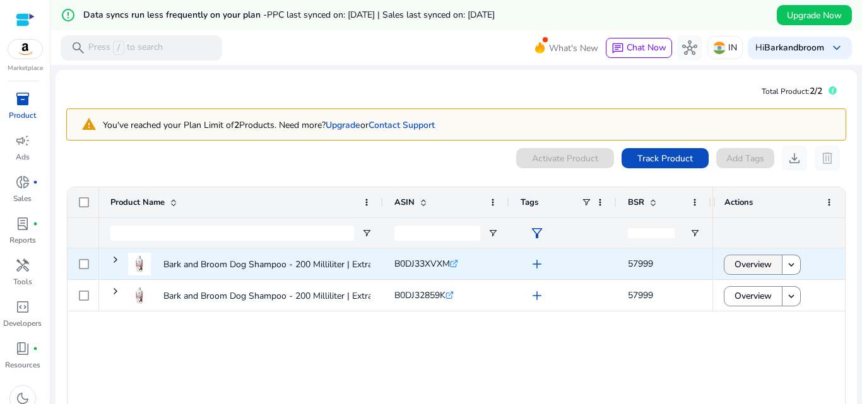
click at [765, 266] on span "Overview" at bounding box center [752, 265] width 37 height 26
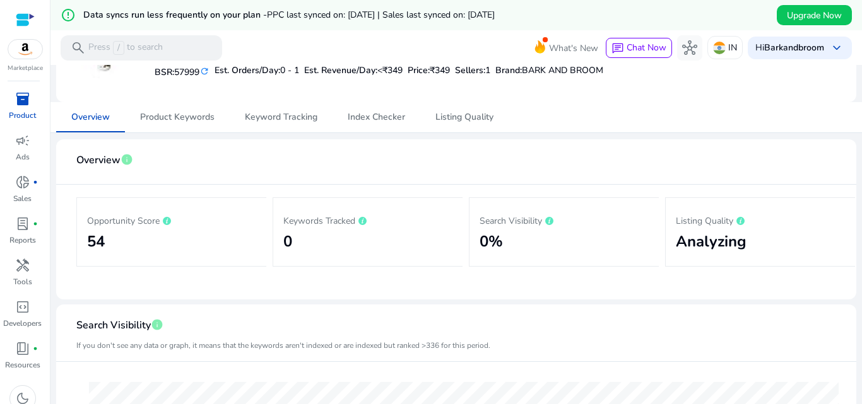
scroll to position [144, 0]
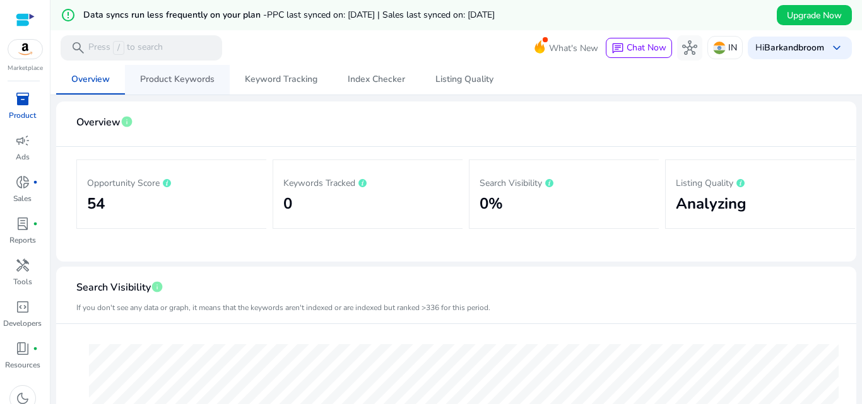
click at [188, 77] on span "Product Keywords" at bounding box center [177, 79] width 74 height 9
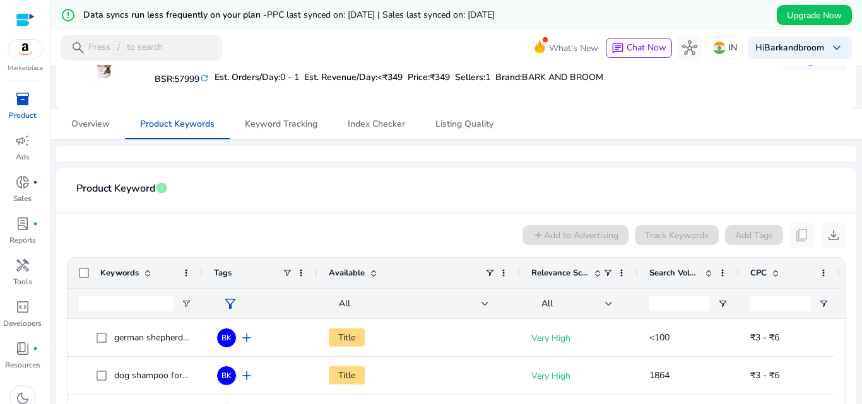
scroll to position [98, 0]
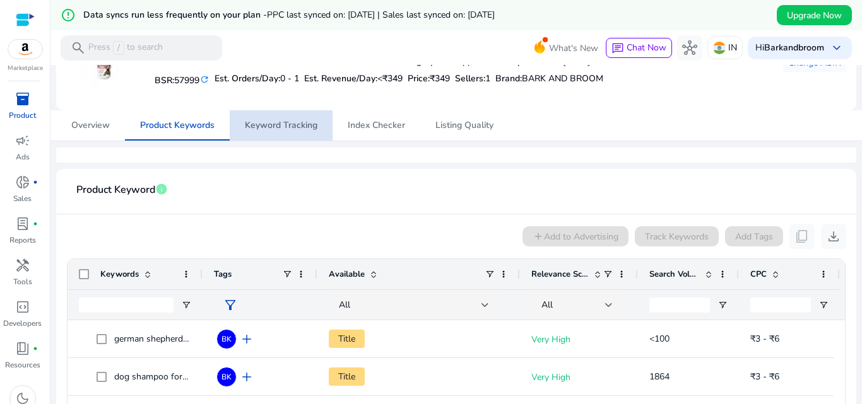
click at [276, 132] on span "Keyword Tracking" at bounding box center [281, 125] width 73 height 30
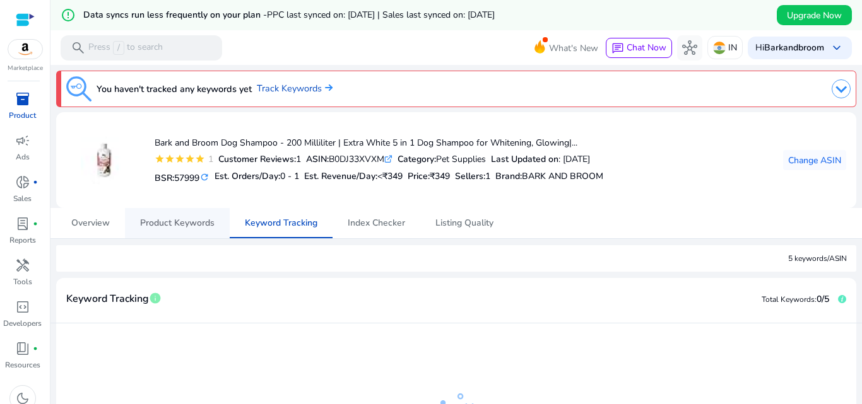
click at [175, 223] on span "Product Keywords" at bounding box center [177, 223] width 74 height 9
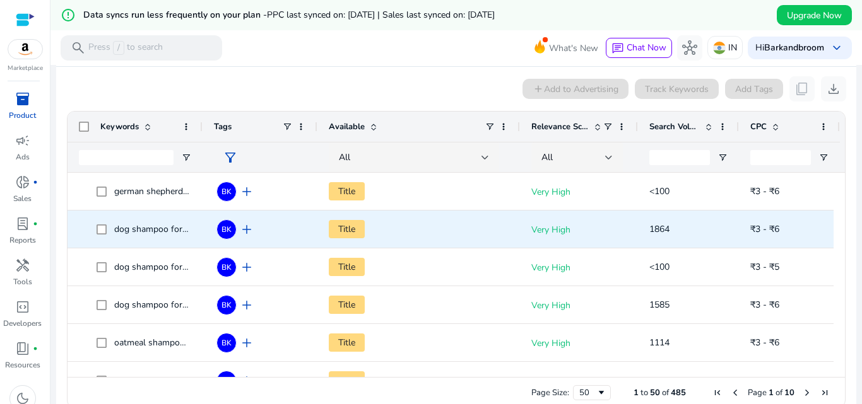
scroll to position [247, 0]
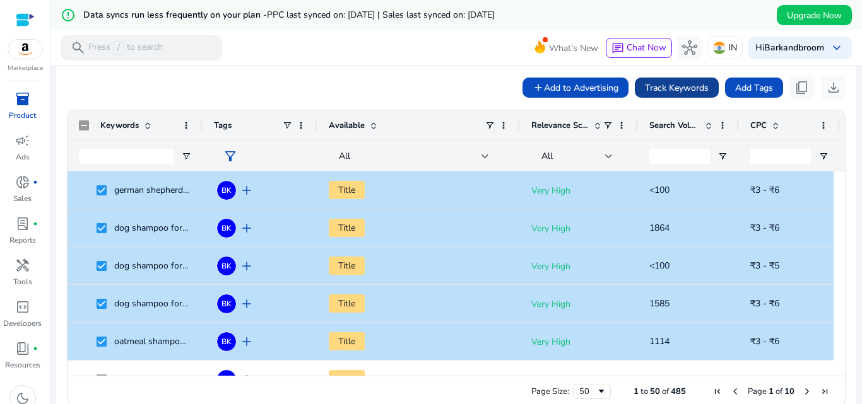
click at [694, 82] on span "Track Keywords" at bounding box center [677, 87] width 64 height 13
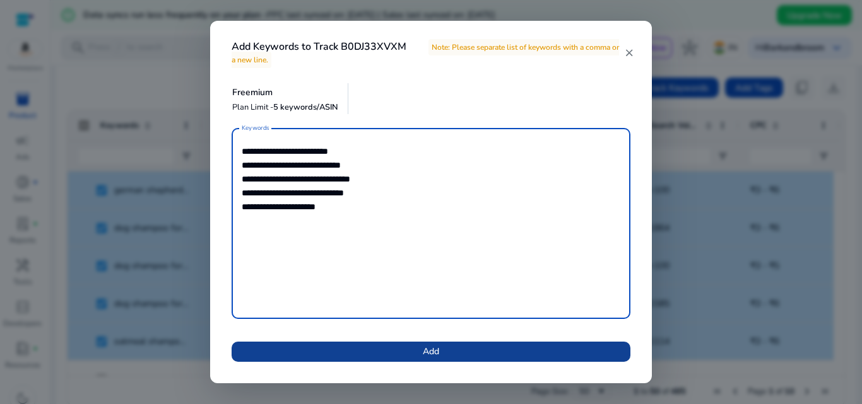
click at [421, 348] on span at bounding box center [430, 352] width 399 height 30
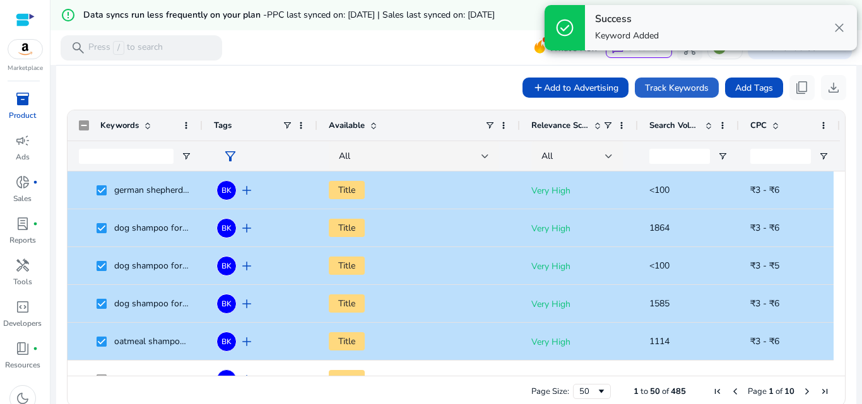
scroll to position [111, 0]
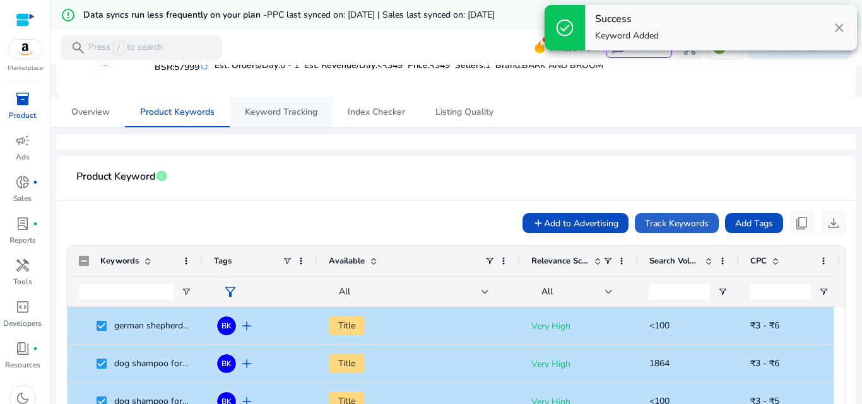
click at [276, 119] on span "Keyword Tracking" at bounding box center [281, 112] width 73 height 30
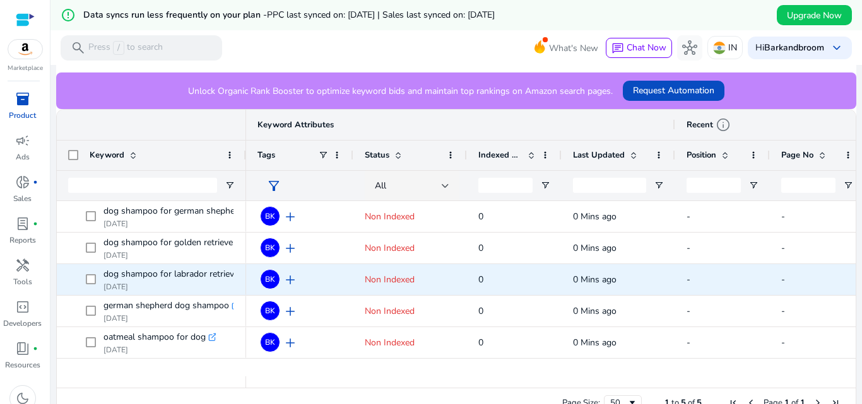
scroll to position [331, 0]
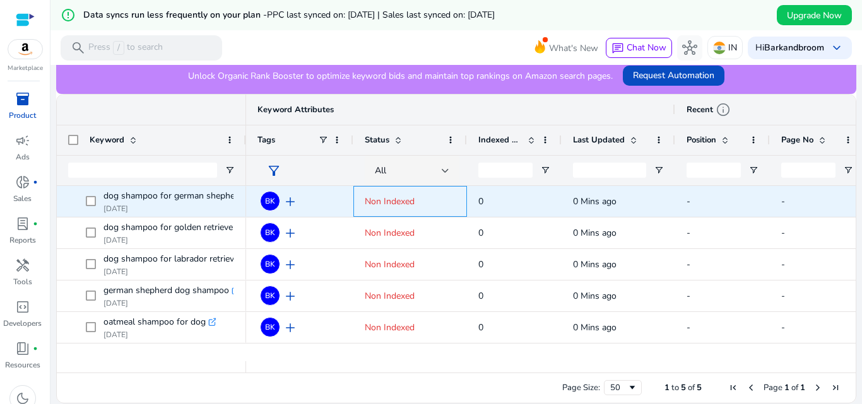
click at [368, 206] on span "Non Indexed" at bounding box center [390, 202] width 50 height 12
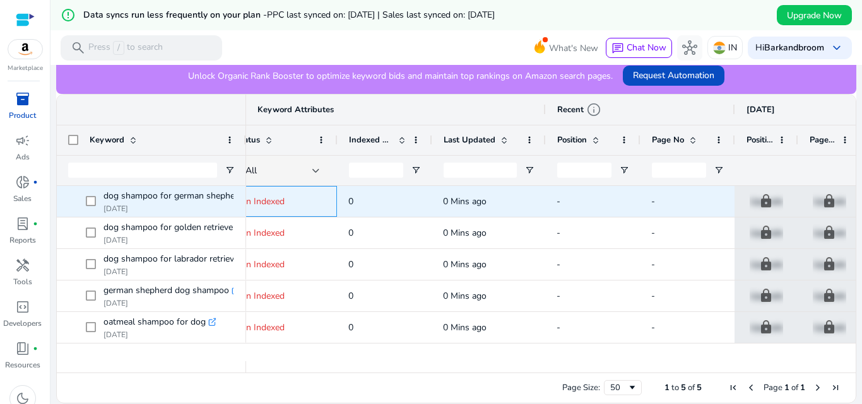
scroll to position [0, 0]
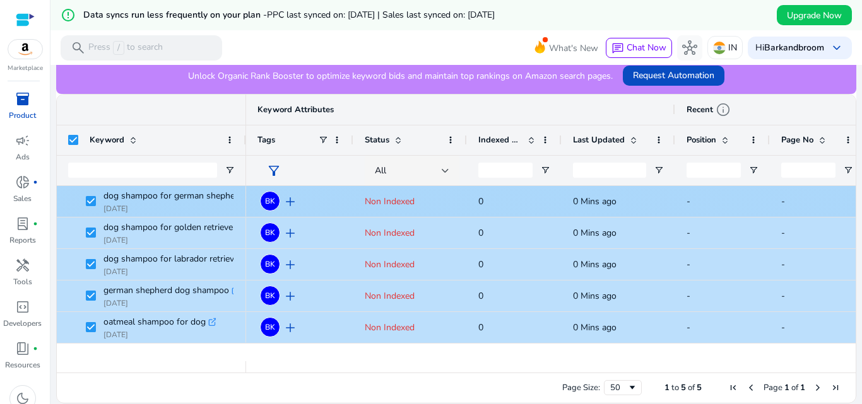
click at [288, 202] on span "add" at bounding box center [290, 201] width 15 height 15
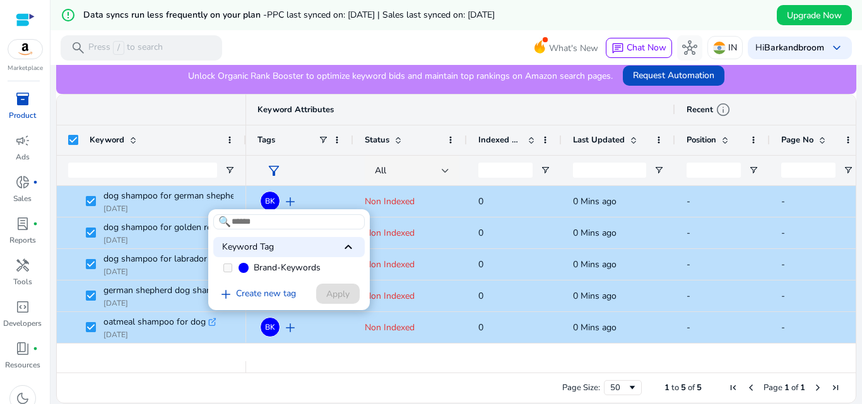
click at [344, 177] on div at bounding box center [431, 202] width 862 height 404
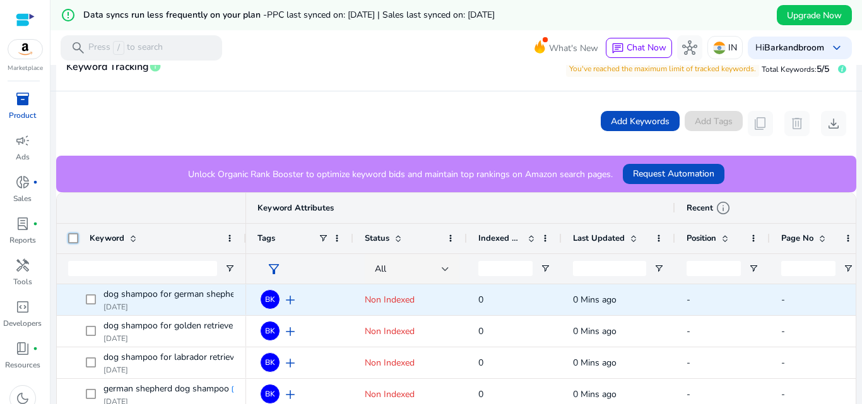
scroll to position [331, 0]
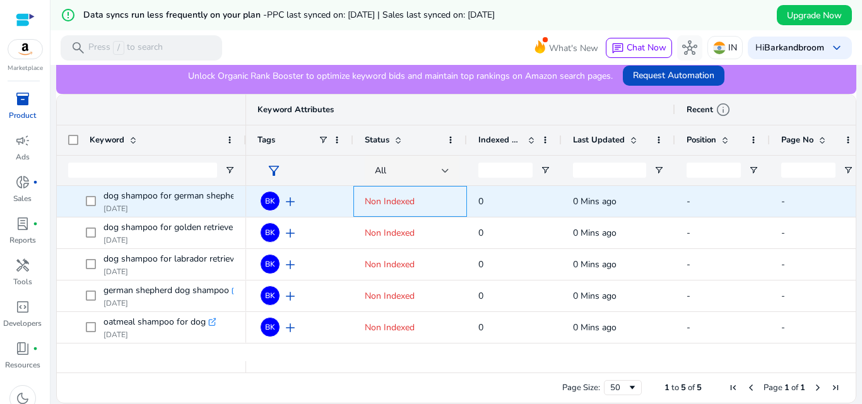
click at [416, 204] on span "Non Indexed" at bounding box center [410, 202] width 91 height 26
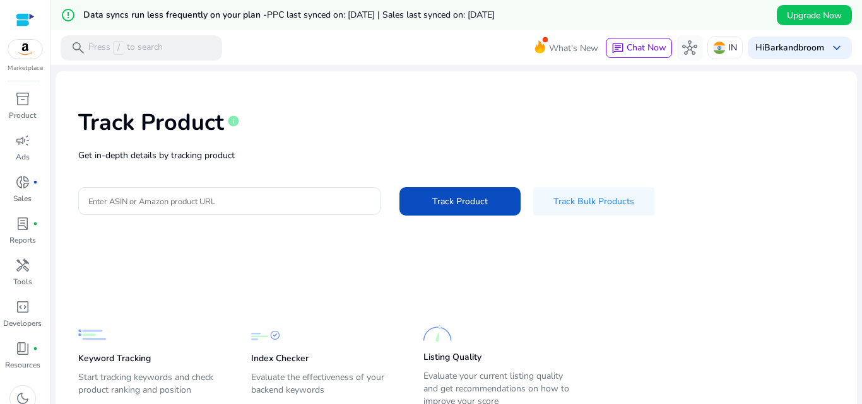
scroll to position [82, 0]
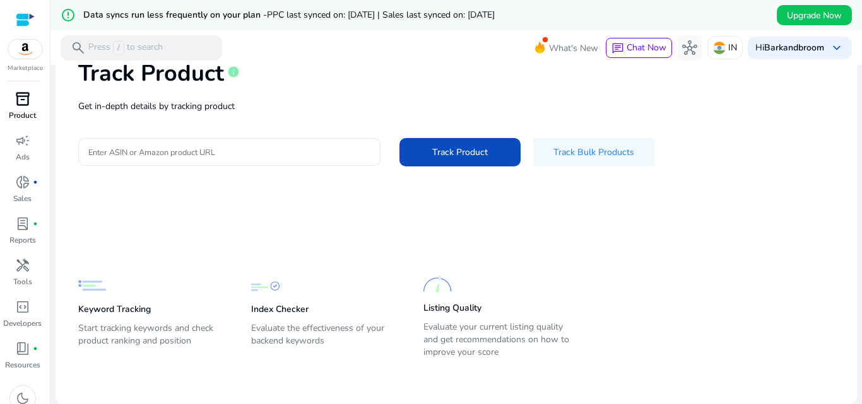
click at [28, 103] on span "inventory_2" at bounding box center [22, 98] width 15 height 15
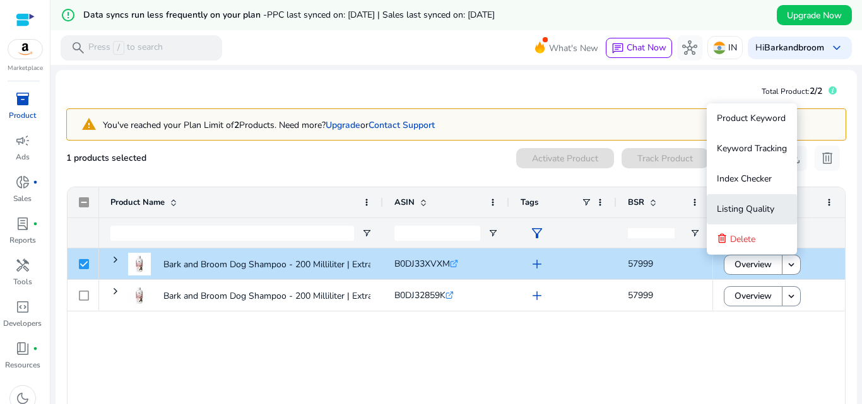
click at [770, 210] on span "Listing Quality" at bounding box center [745, 209] width 57 height 12
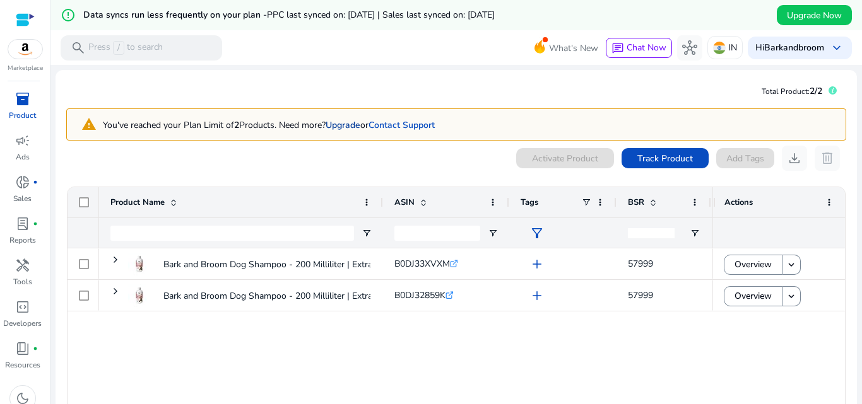
click at [355, 127] on link "Upgrade" at bounding box center [342, 125] width 35 height 12
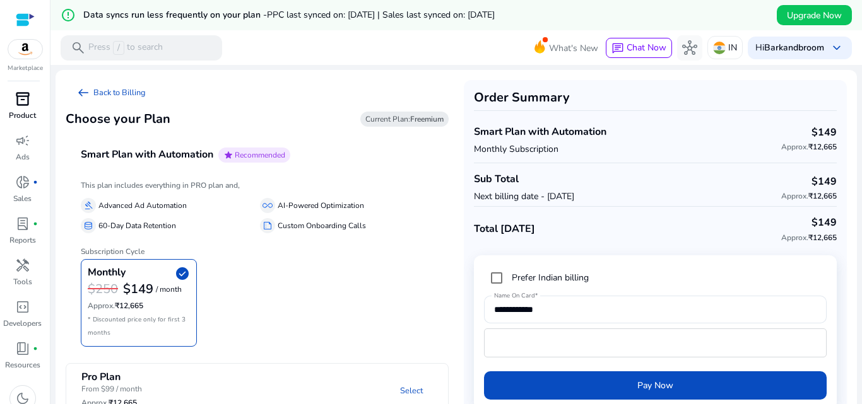
click at [344, 272] on div "Monthly check_circle $250 $149 / month Approx. ₹12,665 * Discounted price only …" at bounding box center [257, 303] width 353 height 88
